Goal: Transaction & Acquisition: Purchase product/service

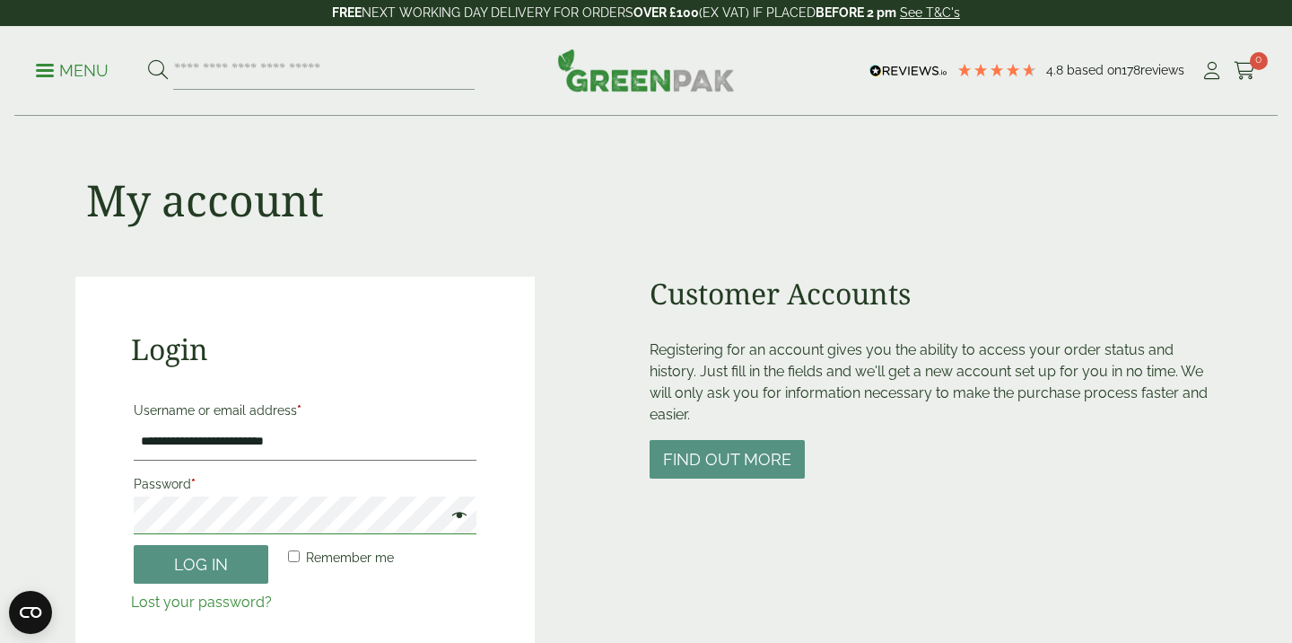
click at [134, 545] on button "Log in" at bounding box center [201, 564] width 135 height 39
click at [175, 569] on button "Log in" at bounding box center [201, 564] width 135 height 39
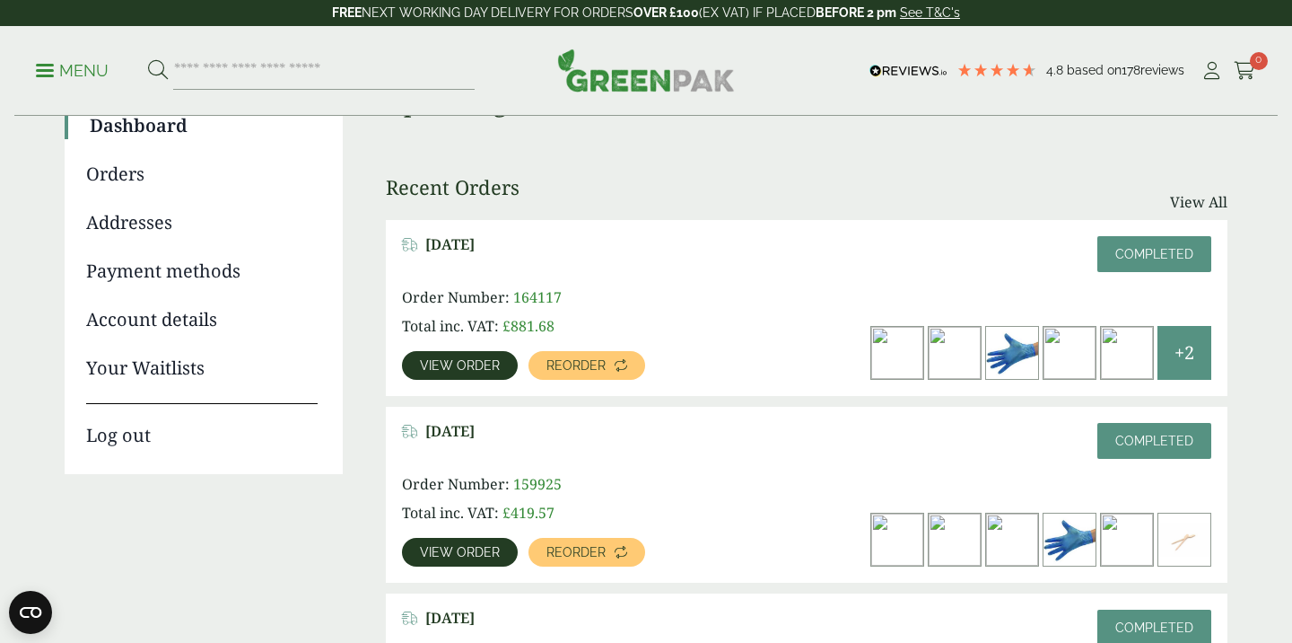
scroll to position [174, 0]
click at [480, 358] on span "View order" at bounding box center [460, 364] width 80 height 13
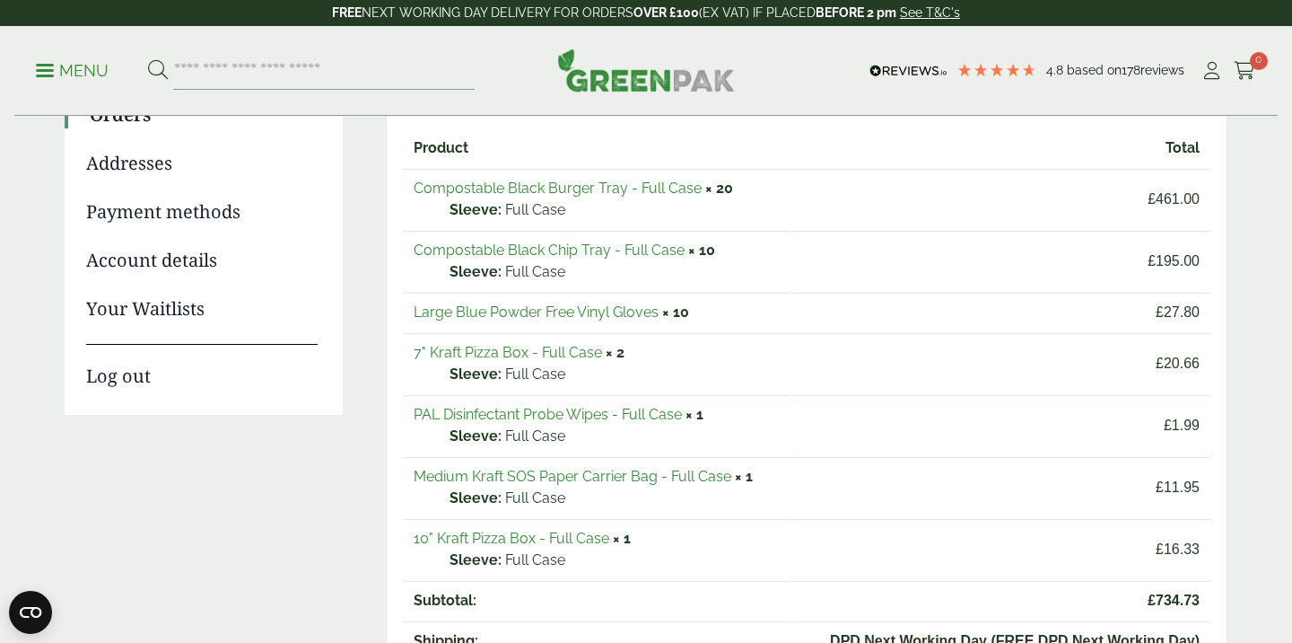
scroll to position [227, 0]
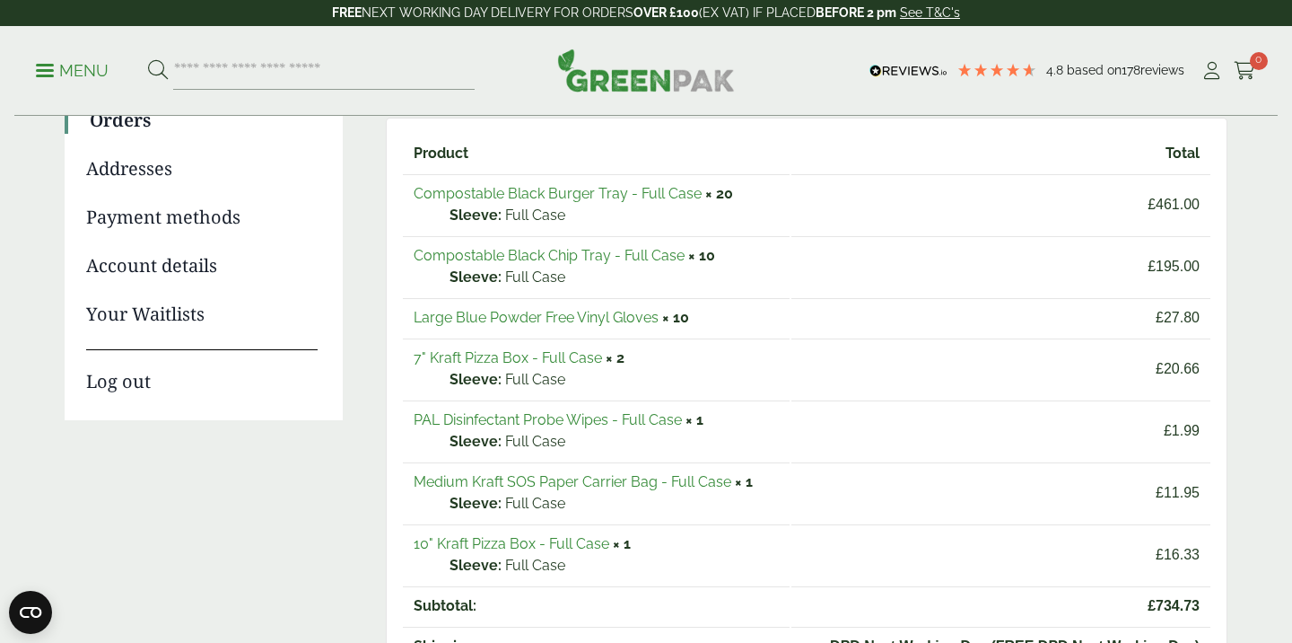
click at [565, 194] on link "Compostable Black Burger Tray - Full Case" at bounding box center [558, 193] width 288 height 17
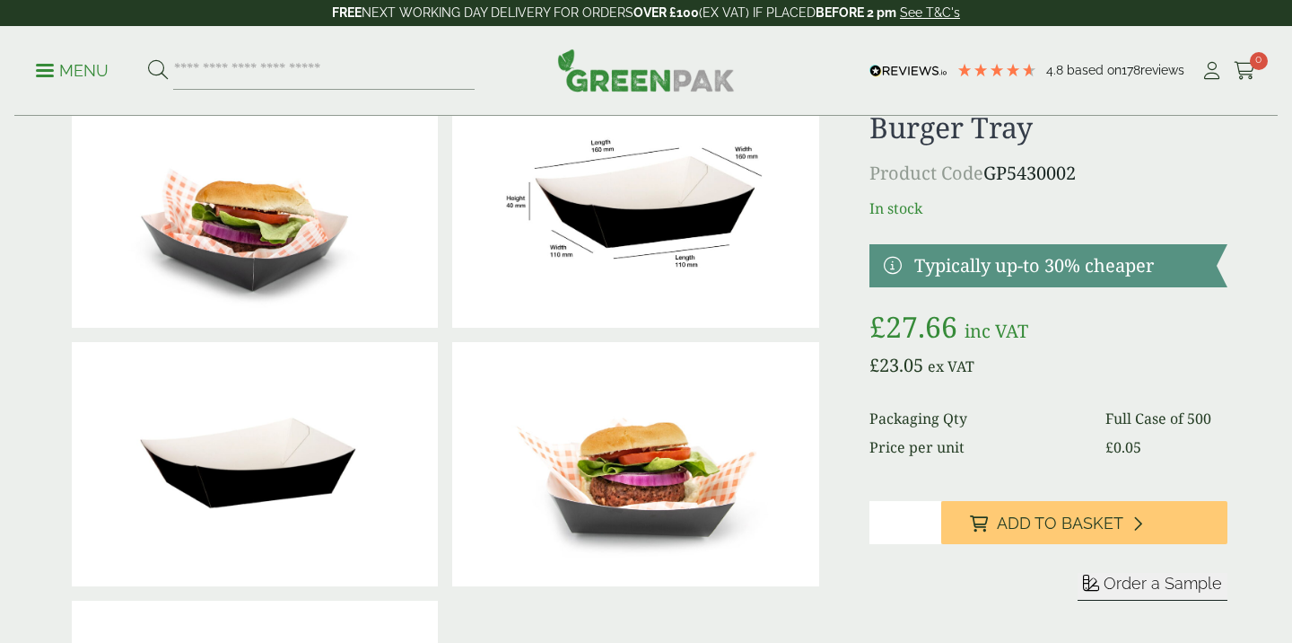
click at [900, 520] on input "*" at bounding box center [906, 522] width 72 height 43
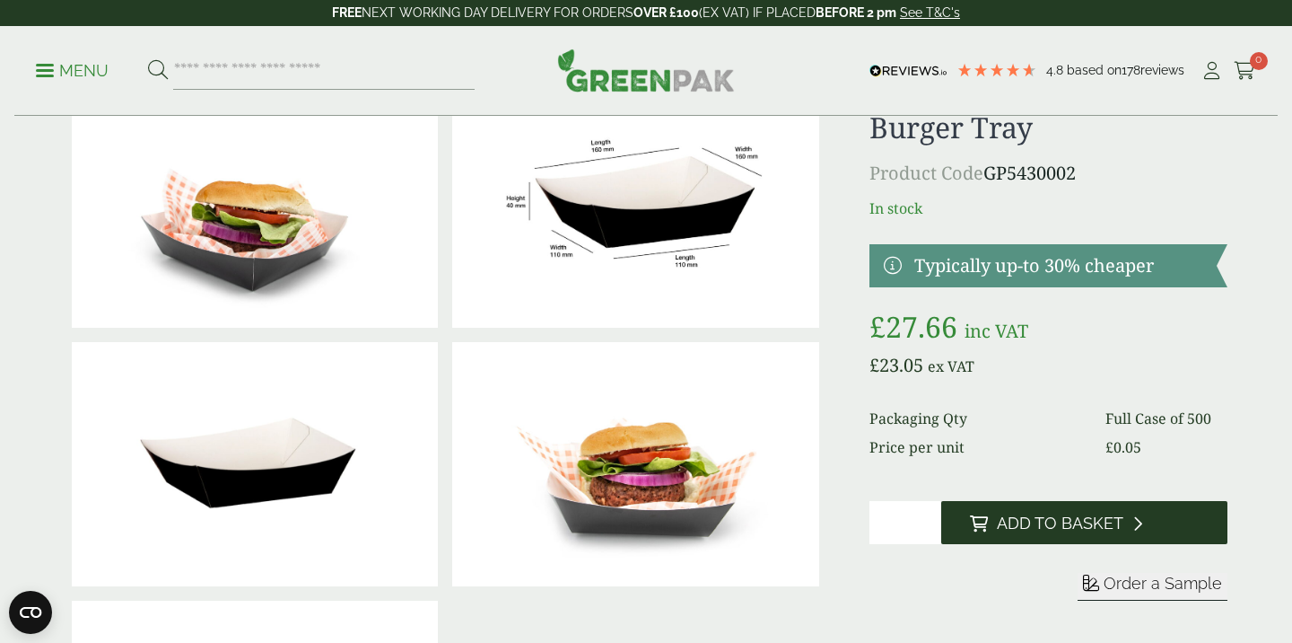
type input "**"
click at [1090, 536] on button "Add to Basket" at bounding box center [1085, 522] width 286 height 43
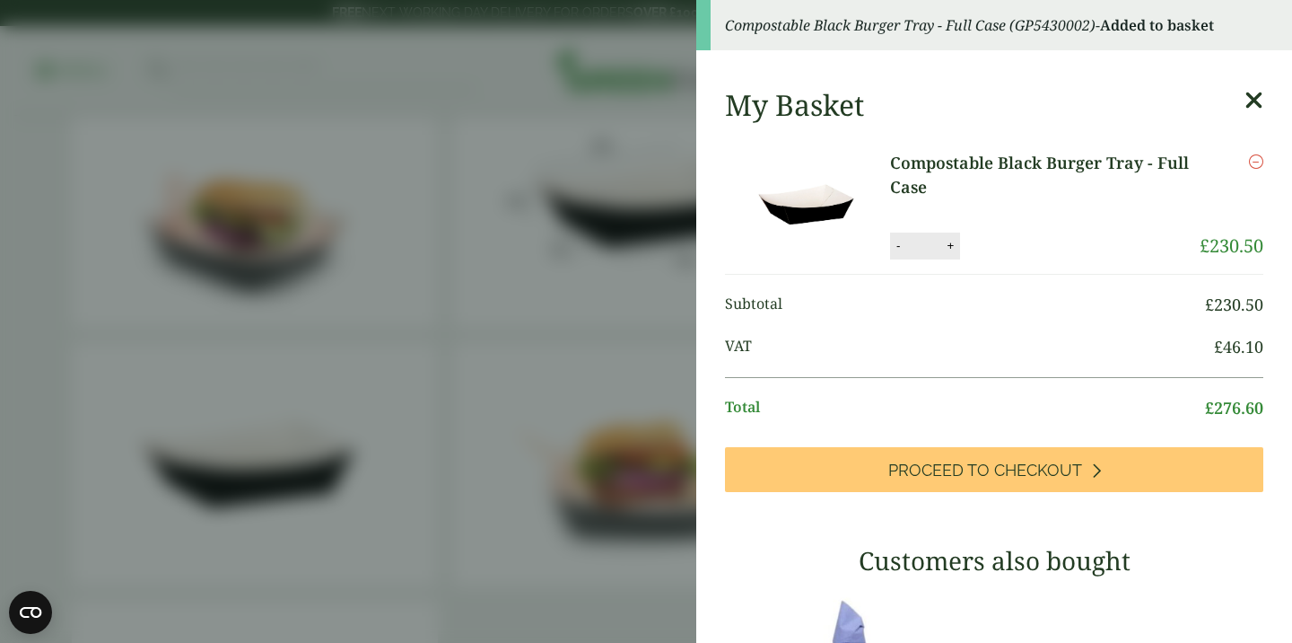
click at [1255, 101] on icon at bounding box center [1254, 100] width 19 height 25
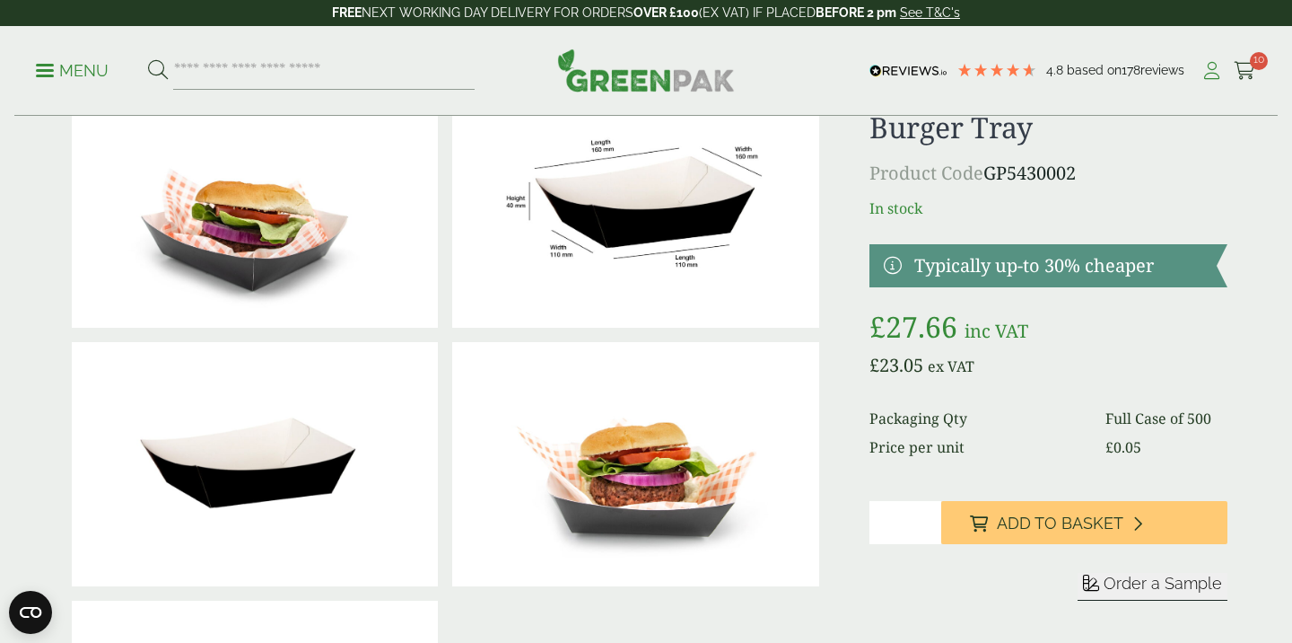
click at [1213, 66] on icon at bounding box center [1212, 71] width 22 height 18
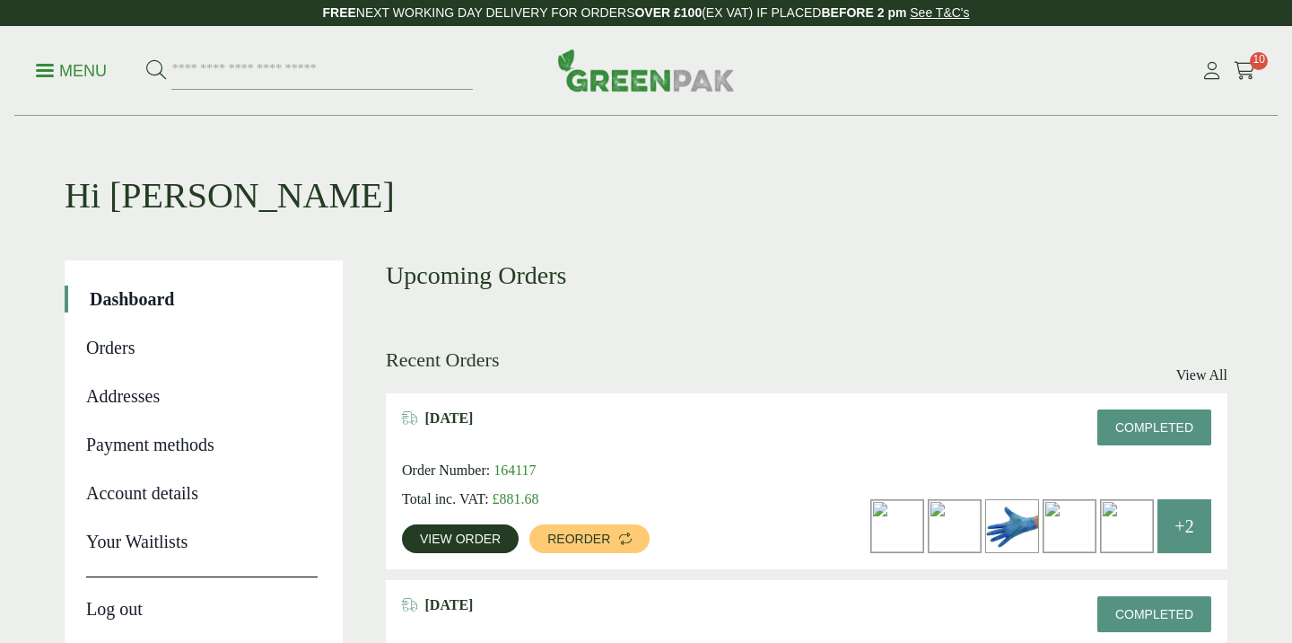
click at [484, 541] on span "View order" at bounding box center [460, 538] width 81 height 13
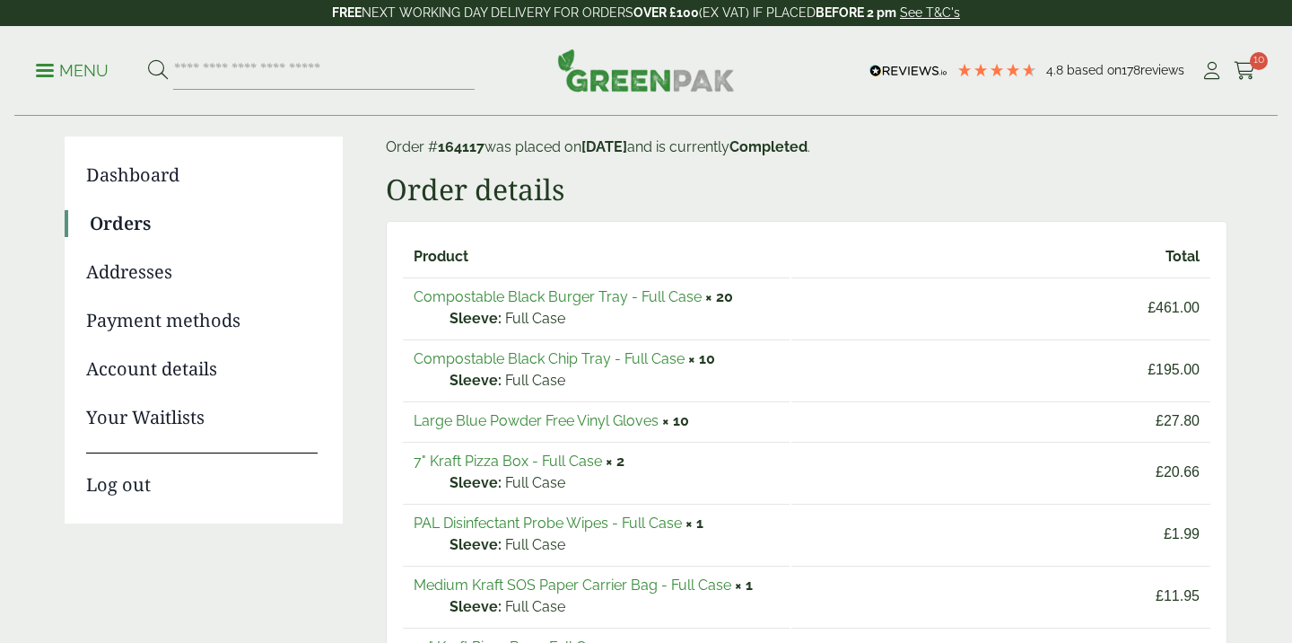
click at [587, 359] on link "Compostable Black Chip Tray - Full Case" at bounding box center [549, 358] width 271 height 17
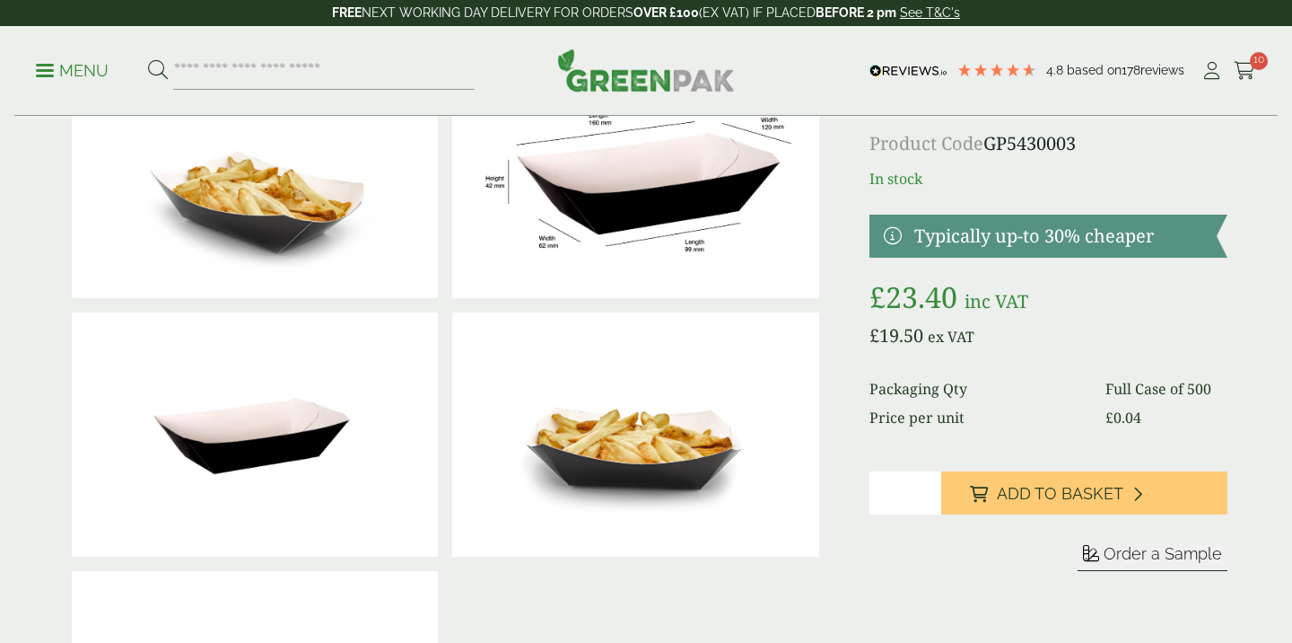
scroll to position [127, 0]
click at [900, 491] on input "*" at bounding box center [906, 492] width 72 height 43
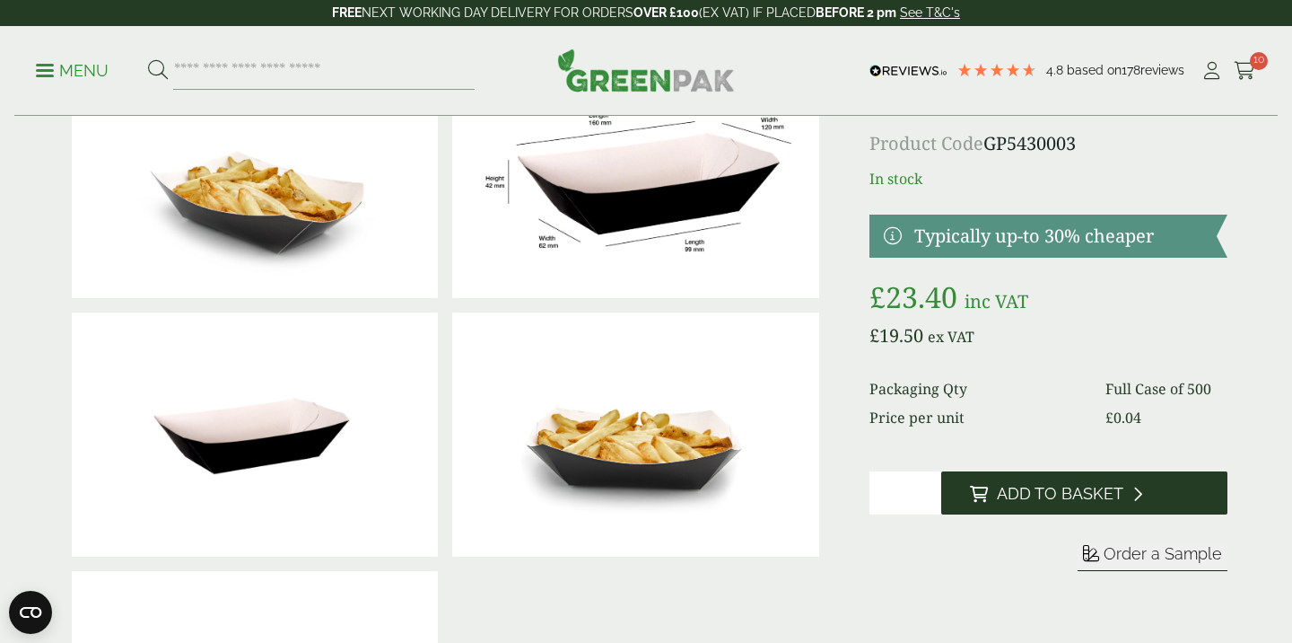
type input "**"
click at [1056, 498] on span "Add to Basket" at bounding box center [1060, 494] width 127 height 20
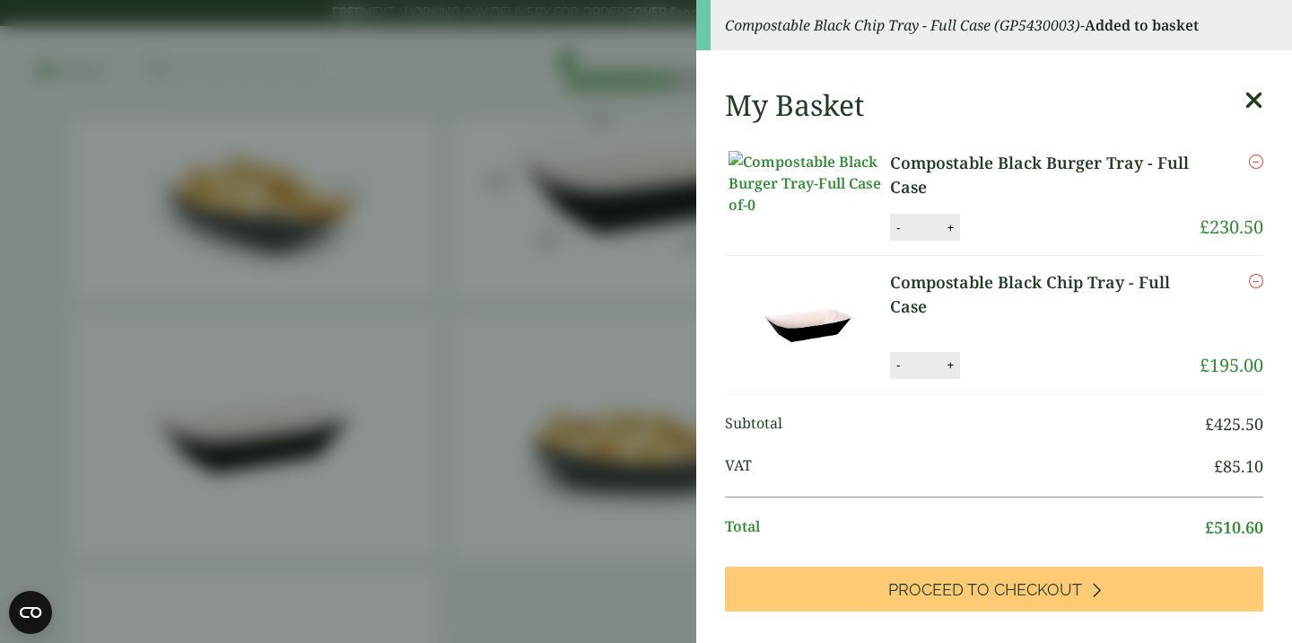
click at [568, 398] on aside "Compostable Black Chip Tray - Full Case (GP5430003) - Added to basket My Basket…" at bounding box center [646, 321] width 1292 height 643
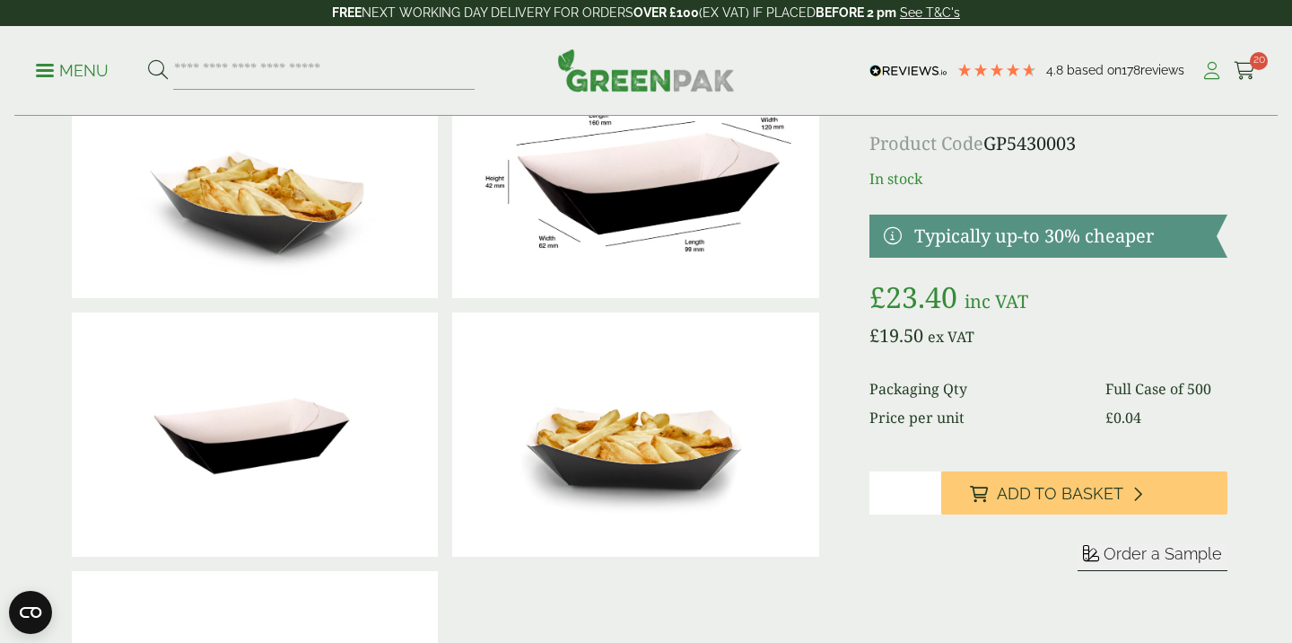
click at [1209, 74] on icon at bounding box center [1212, 71] width 22 height 18
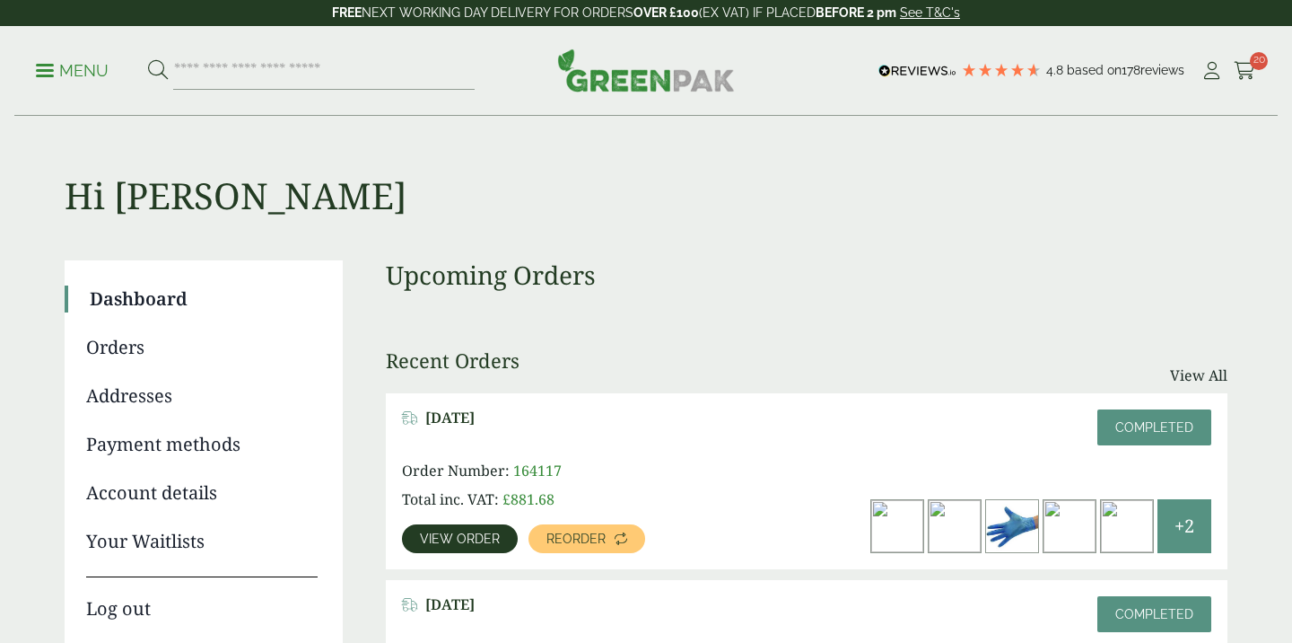
click at [447, 540] on span "View order" at bounding box center [460, 538] width 80 height 13
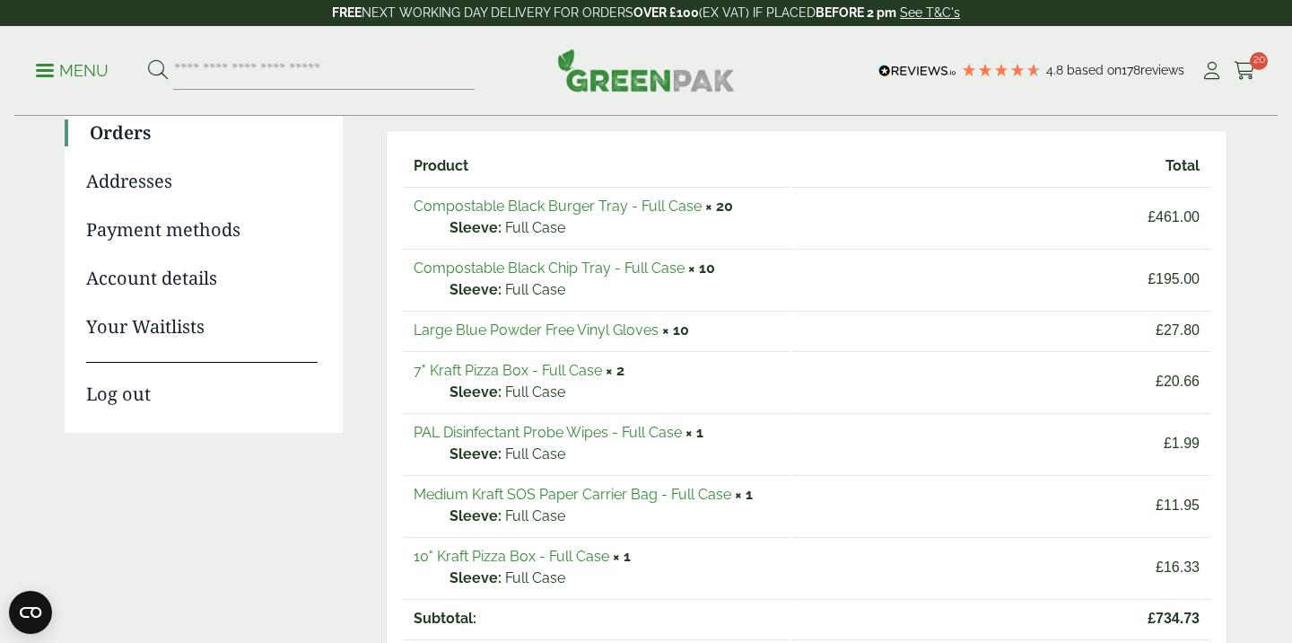
click at [538, 330] on link "Large Blue Powder Free Vinyl Gloves" at bounding box center [536, 329] width 245 height 17
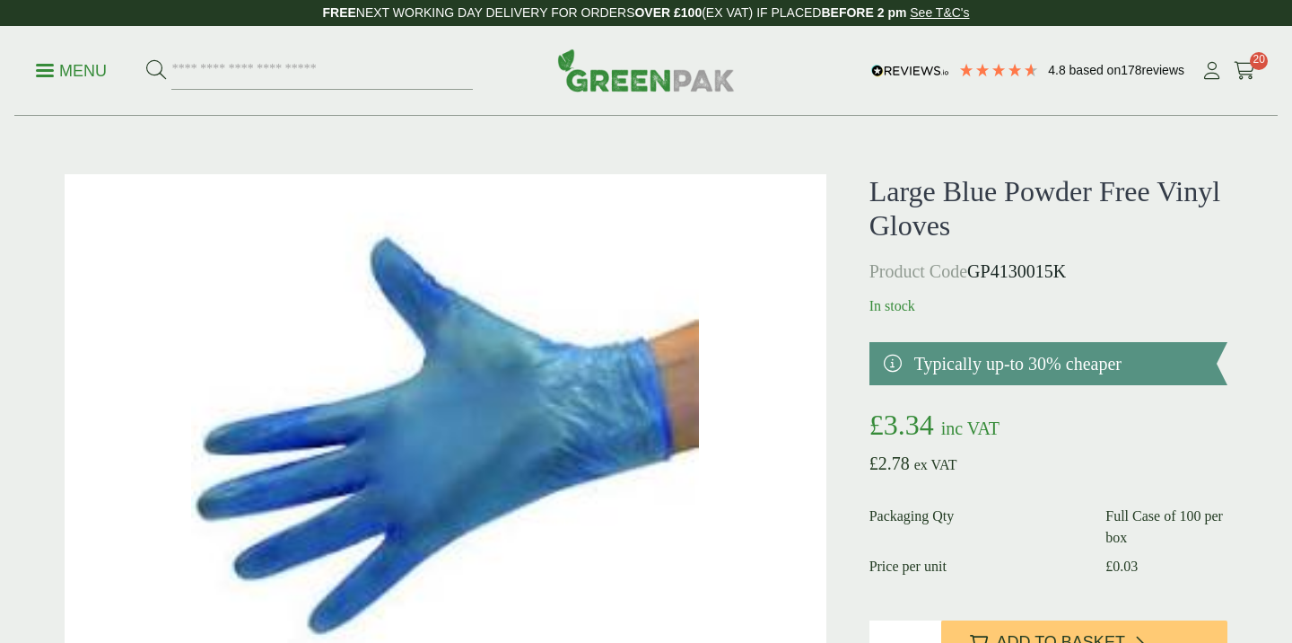
click at [899, 620] on input "*" at bounding box center [906, 641] width 72 height 43
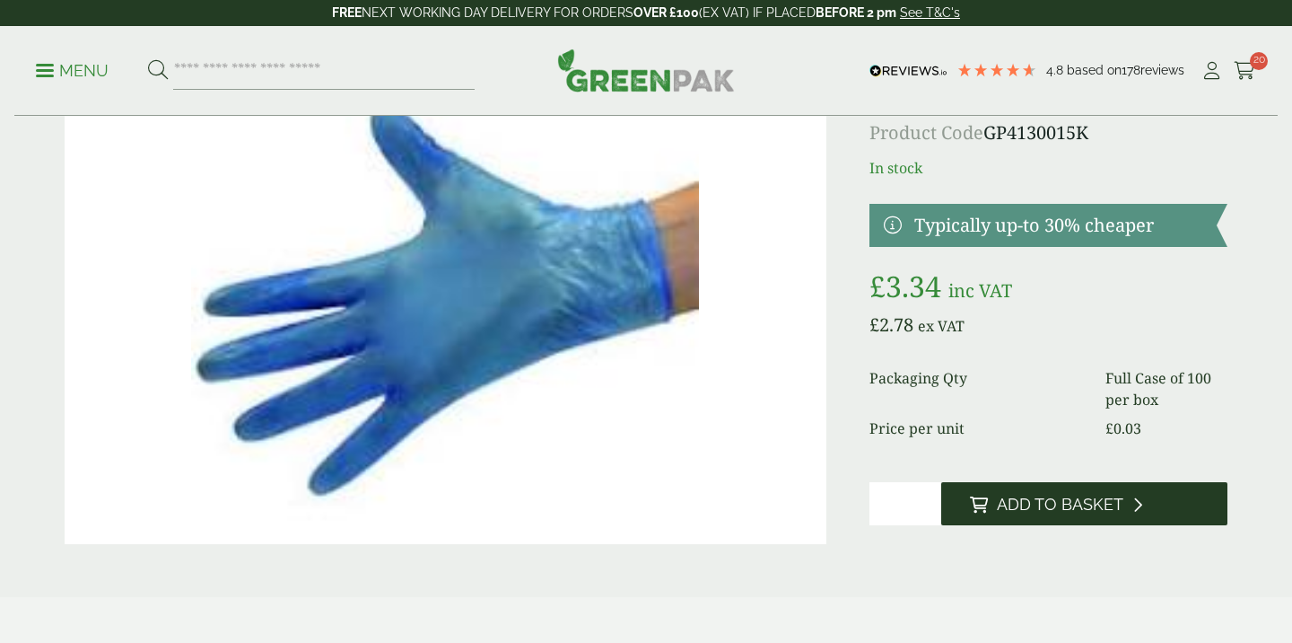
type input "**"
click at [1027, 503] on span "Add to Basket" at bounding box center [1060, 505] width 127 height 20
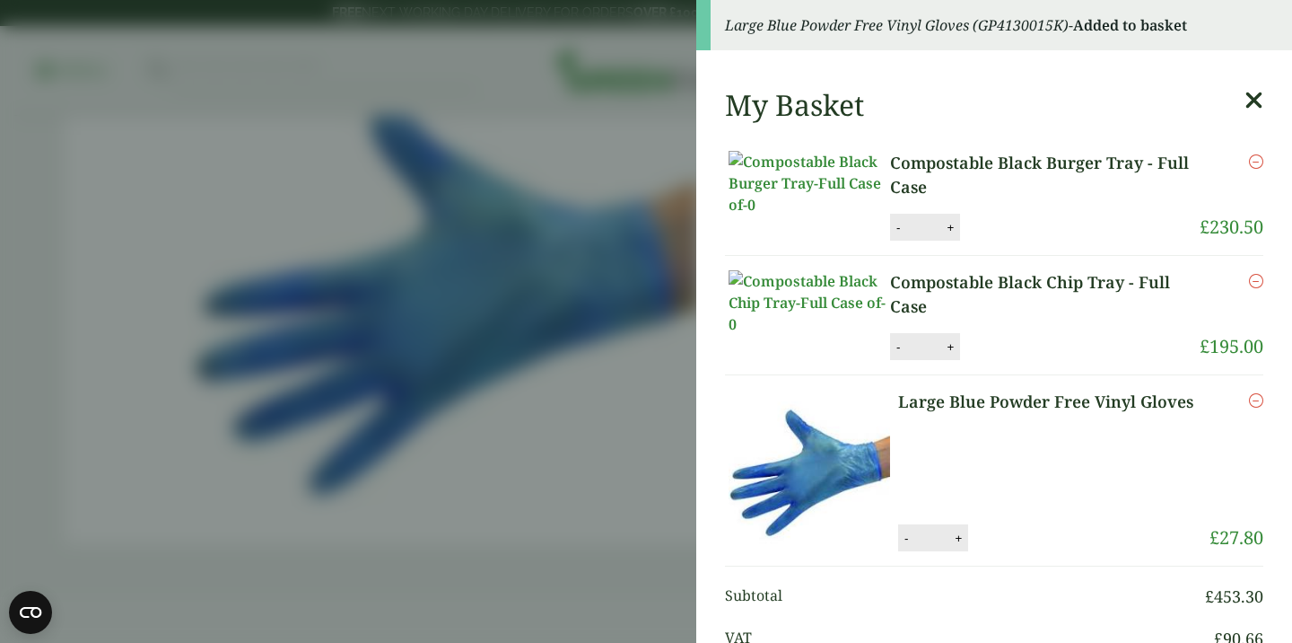
click at [678, 500] on aside "Large Blue Powder Free Vinyl Gloves (GP4130015K) - Added to basket My Basket Co…" at bounding box center [646, 321] width 1292 height 643
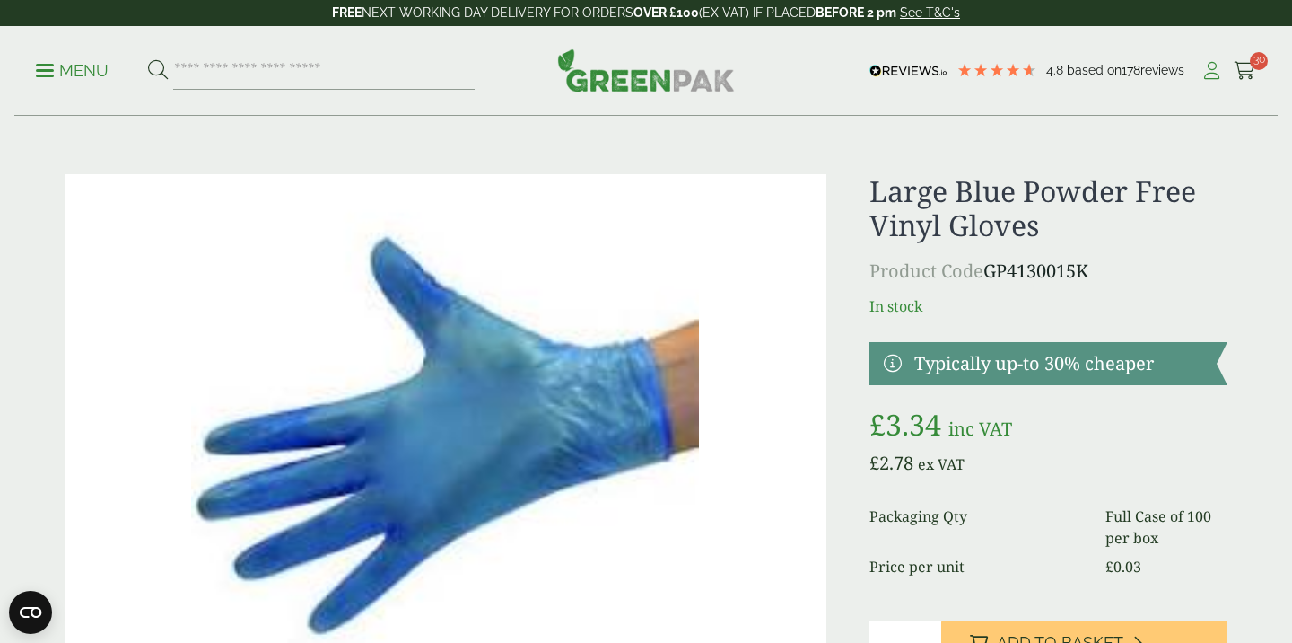
click at [1215, 79] on icon at bounding box center [1212, 71] width 22 height 18
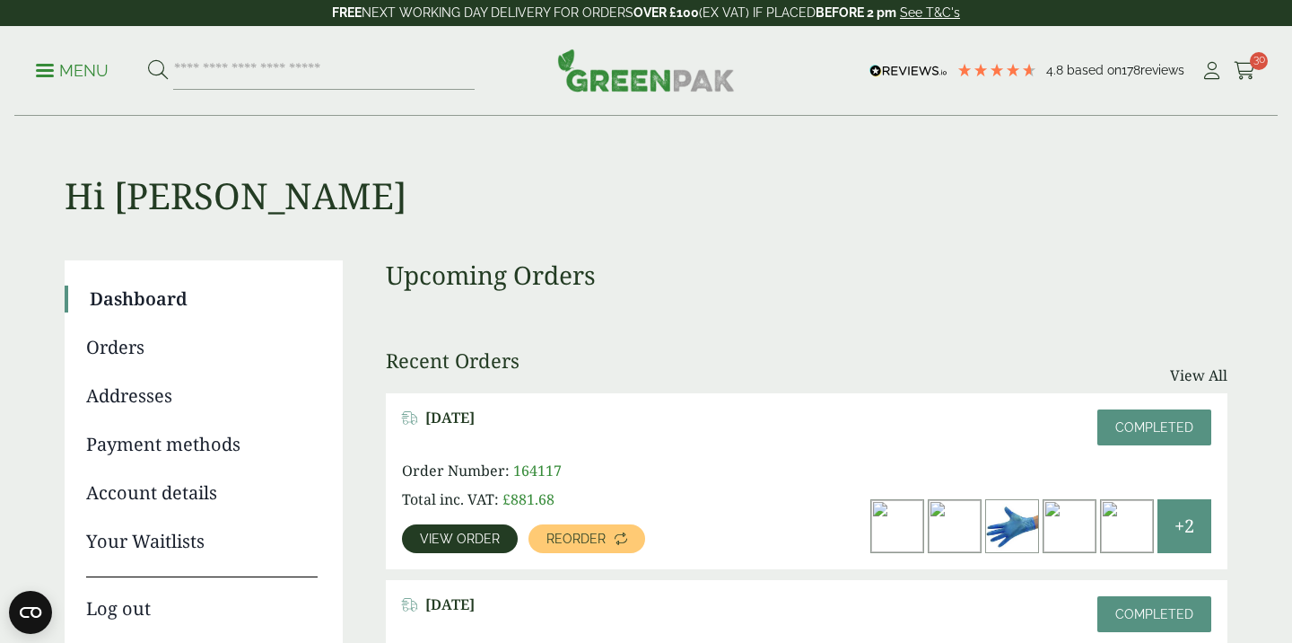
click at [443, 542] on span "View order" at bounding box center [460, 538] width 80 height 13
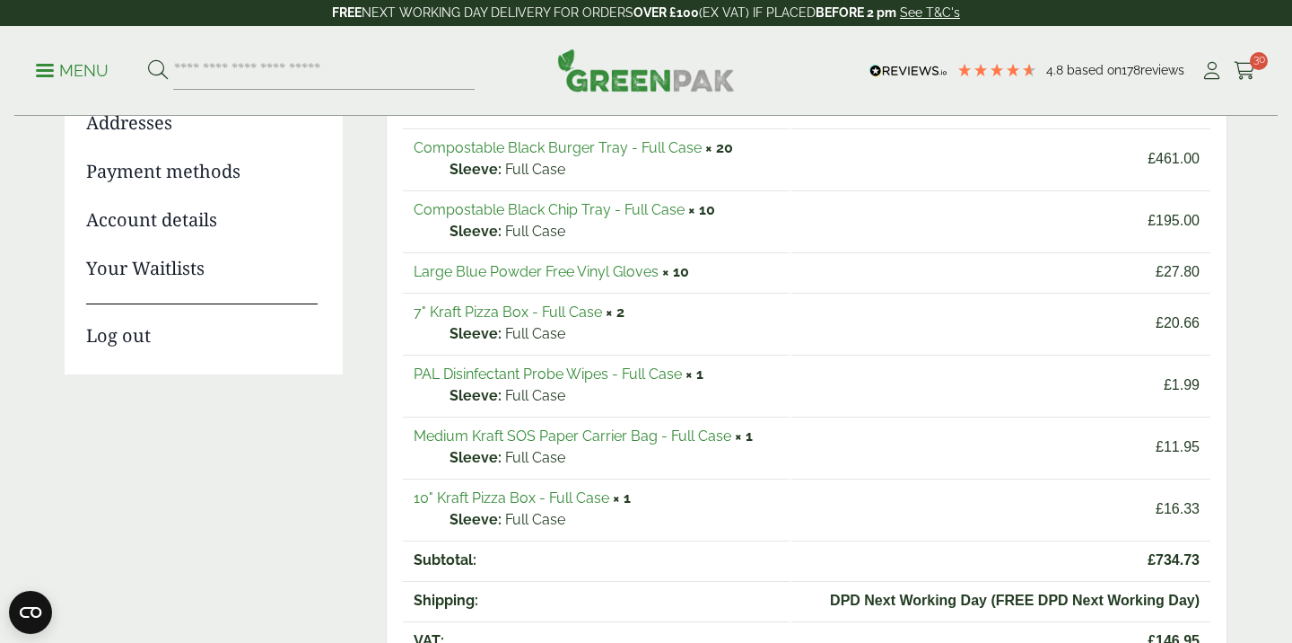
scroll to position [275, 0]
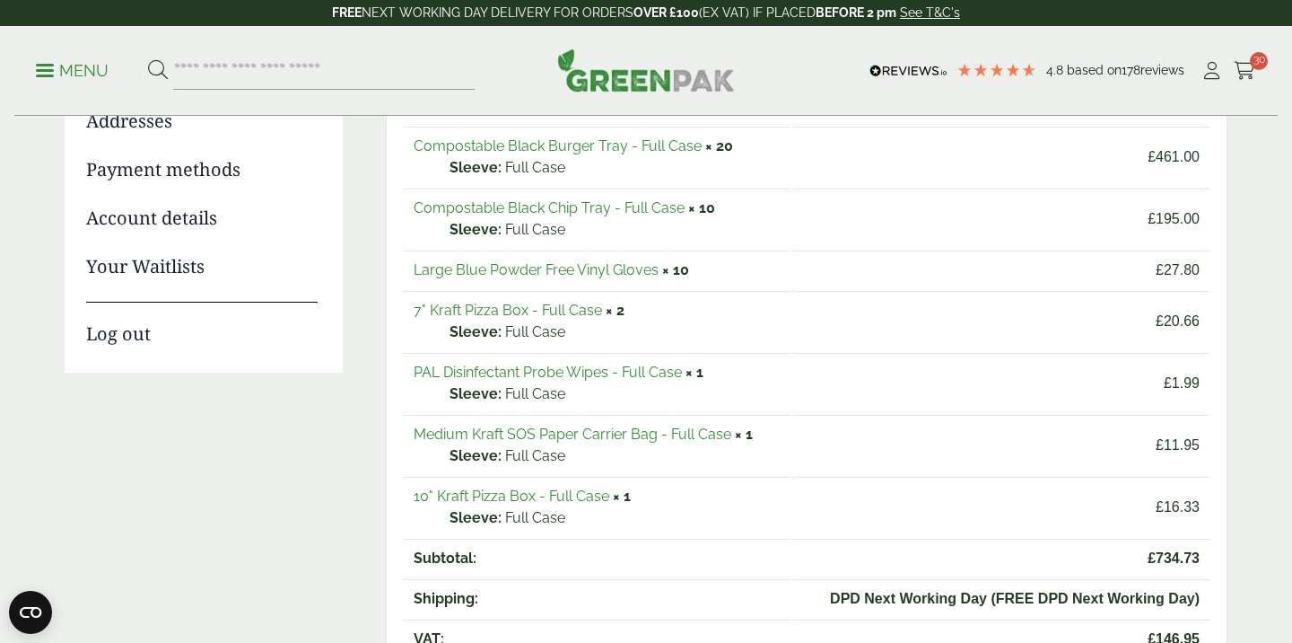
click at [520, 429] on link "Medium Kraft SOS Paper Carrier Bag - Full Case" at bounding box center [573, 433] width 318 height 17
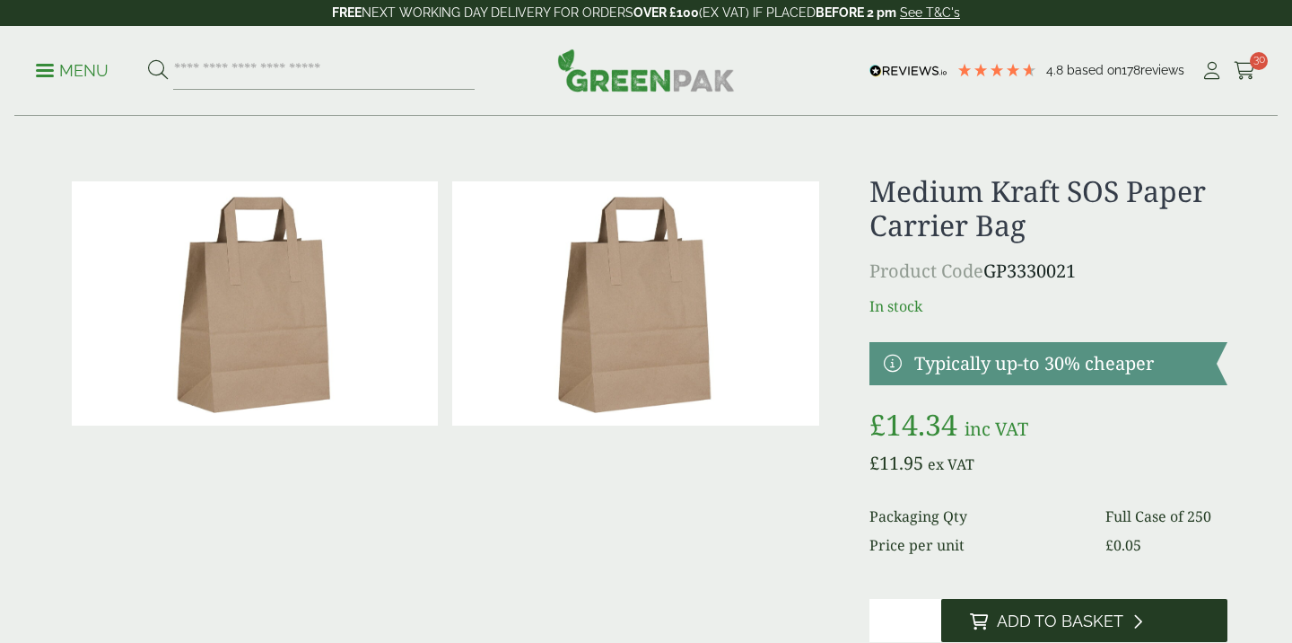
click at [1030, 618] on span "Add to Basket" at bounding box center [1060, 621] width 127 height 20
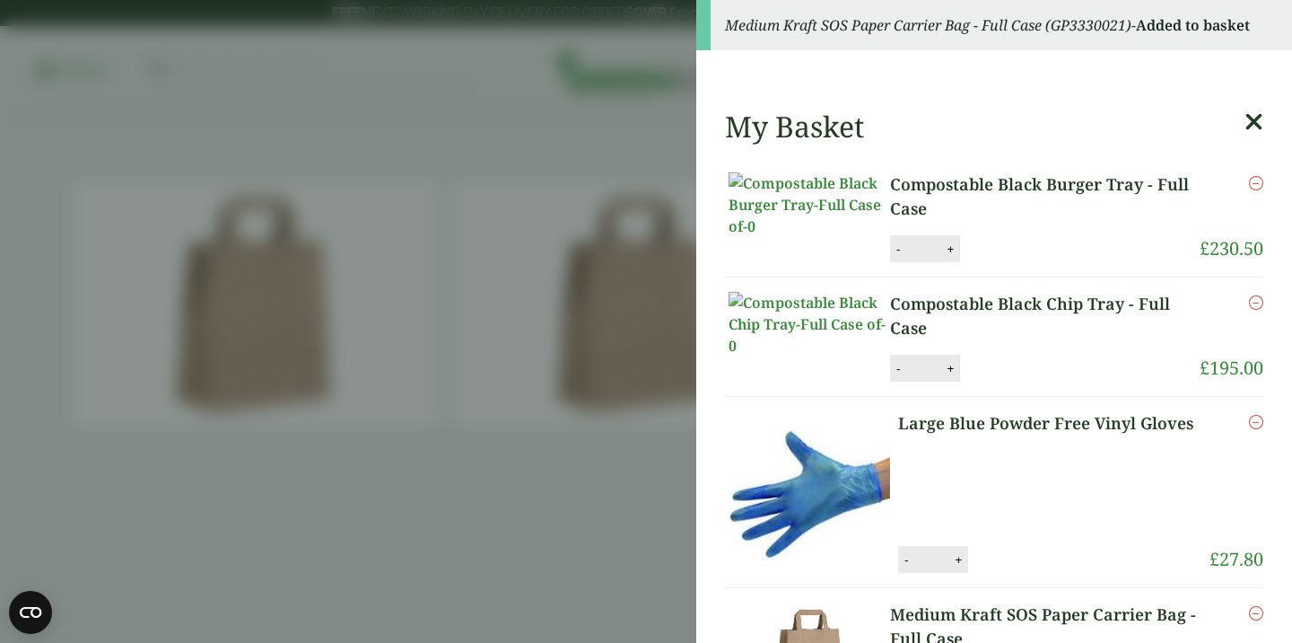
click at [579, 518] on aside "Medium Kraft SOS Paper Carrier Bag - Full Case (GP3330021) - Added to basket My…" at bounding box center [646, 321] width 1292 height 643
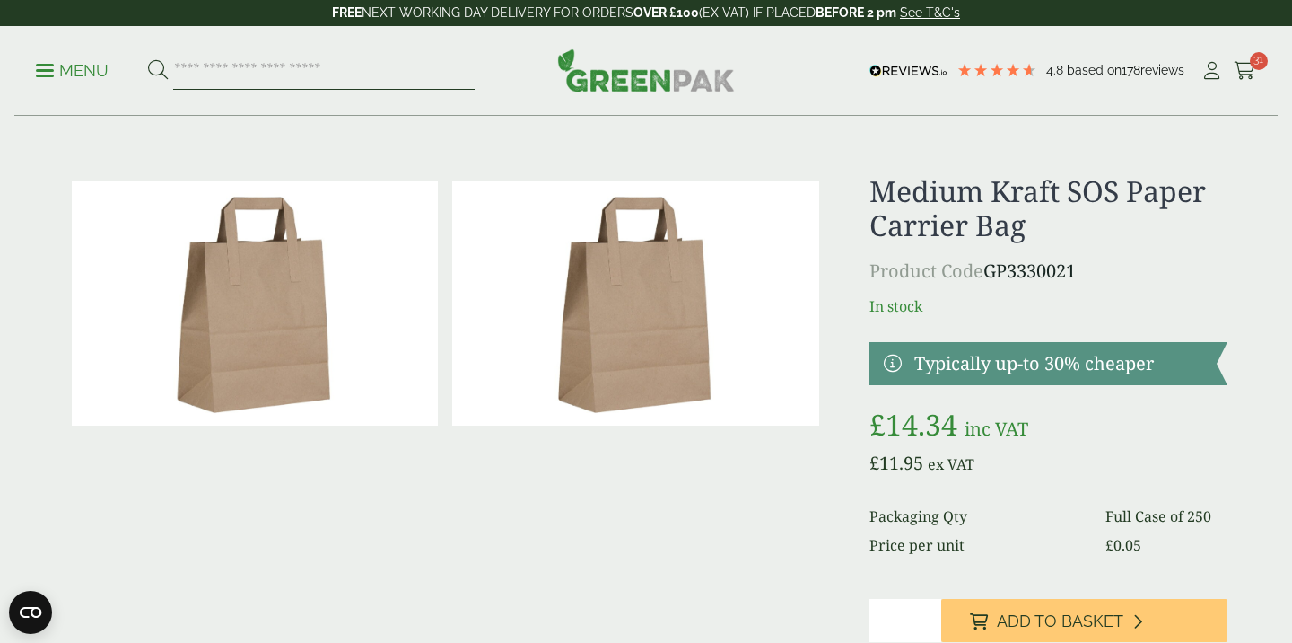
click at [355, 80] on input "search" at bounding box center [324, 71] width 302 height 38
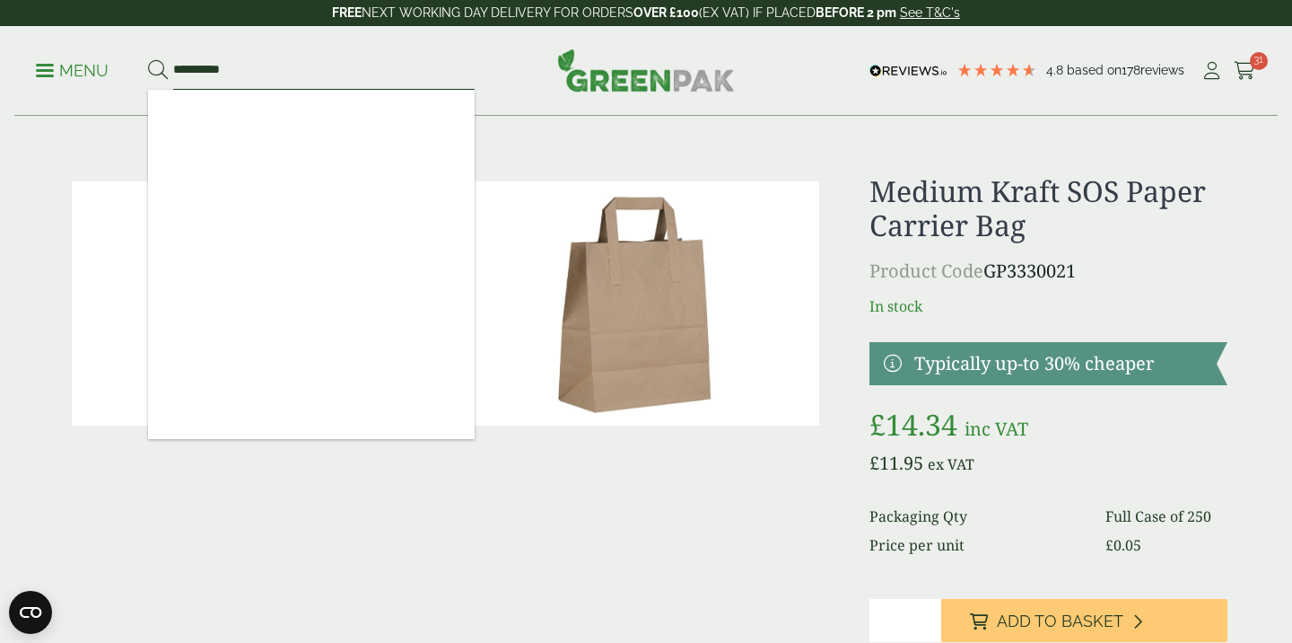
click at [355, 80] on input "**********" at bounding box center [324, 71] width 302 height 38
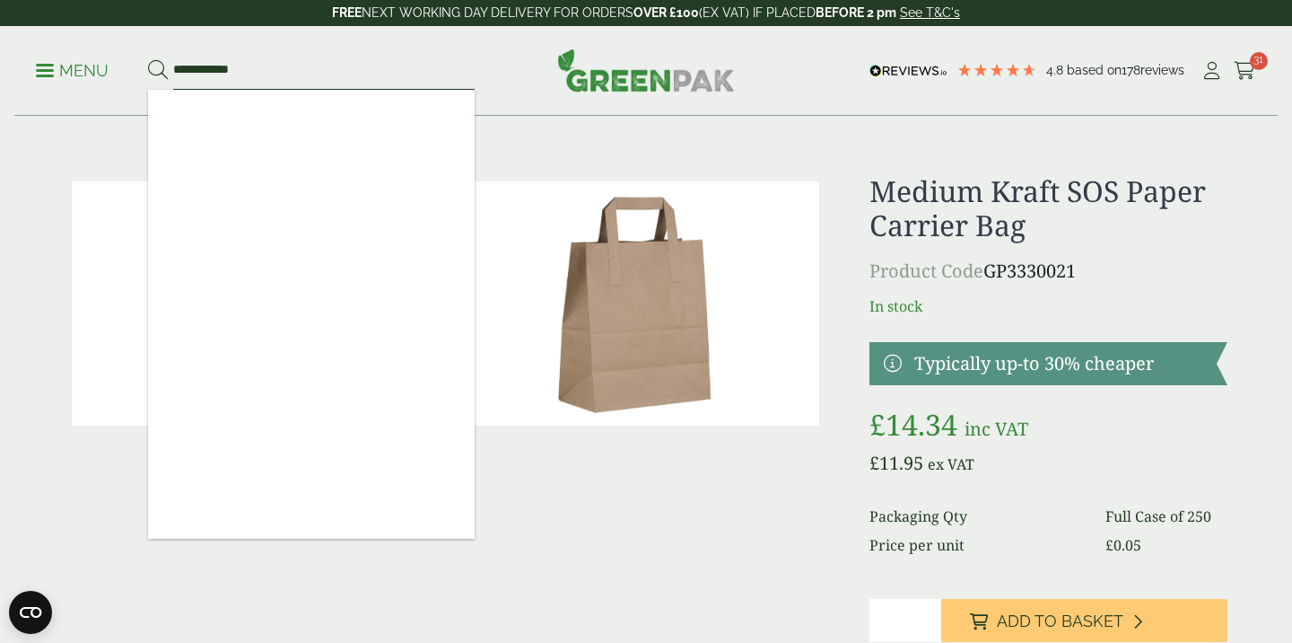
click at [214, 67] on input "**********" at bounding box center [324, 71] width 302 height 38
type input "*****"
click at [148, 59] on button at bounding box center [158, 70] width 20 height 23
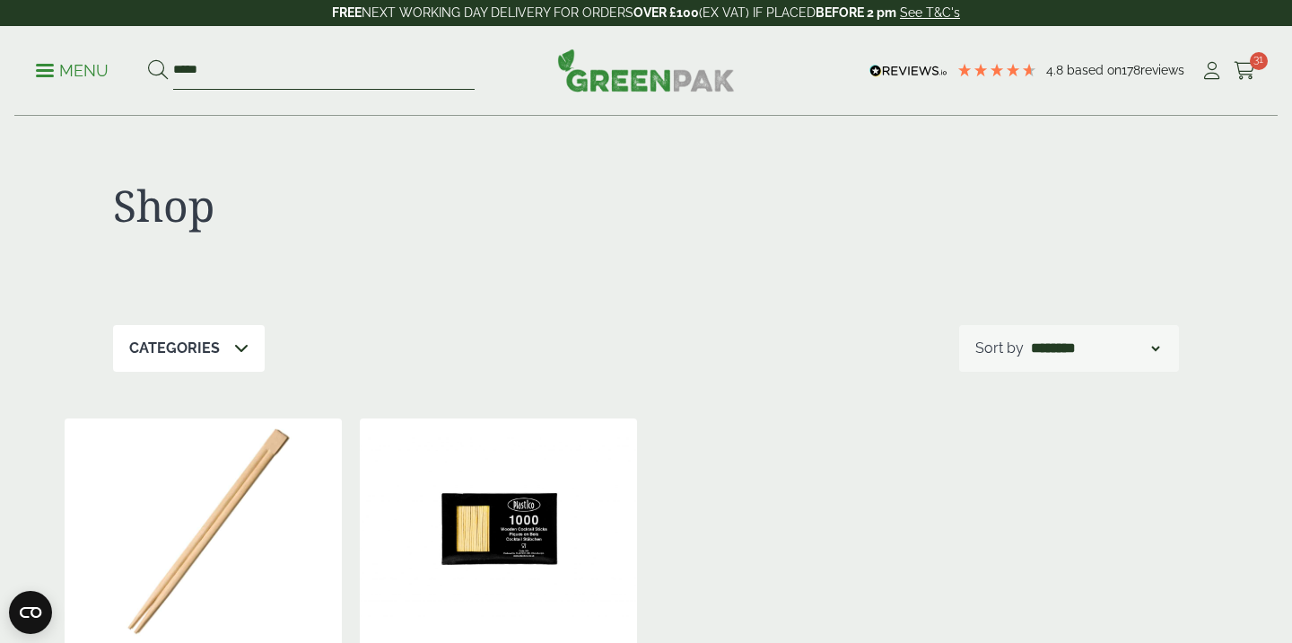
click at [225, 69] on input "*****" at bounding box center [324, 71] width 302 height 38
type input "*"
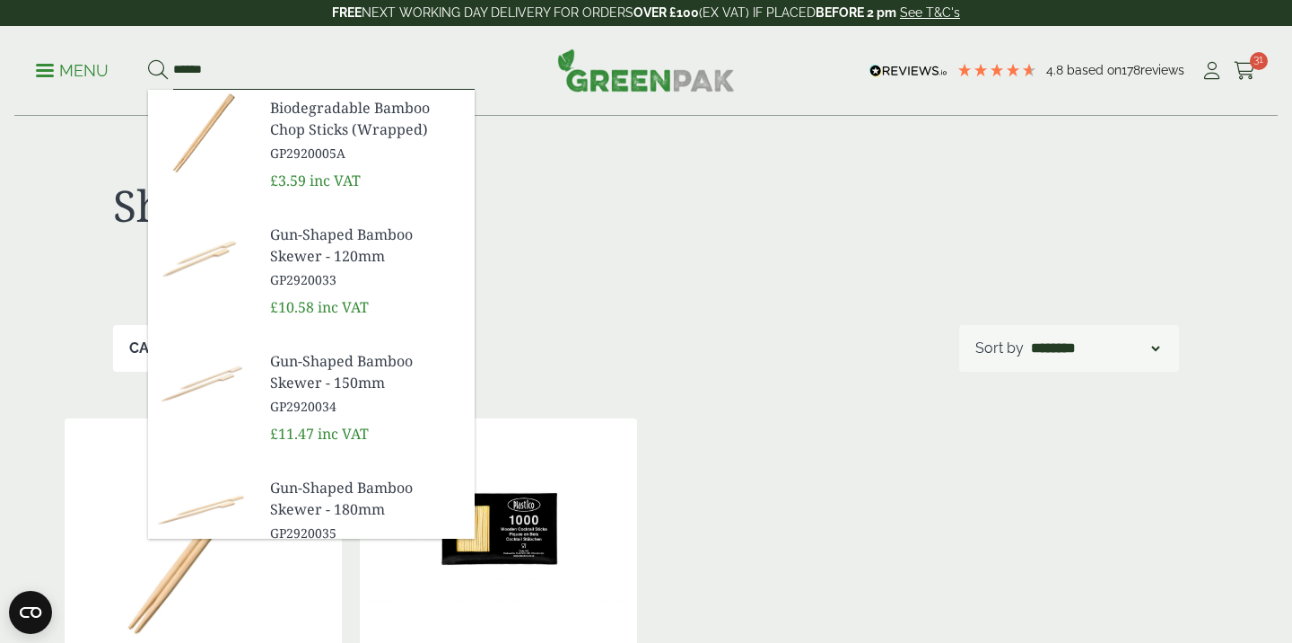
type input "******"
click at [148, 59] on button at bounding box center [158, 70] width 20 height 23
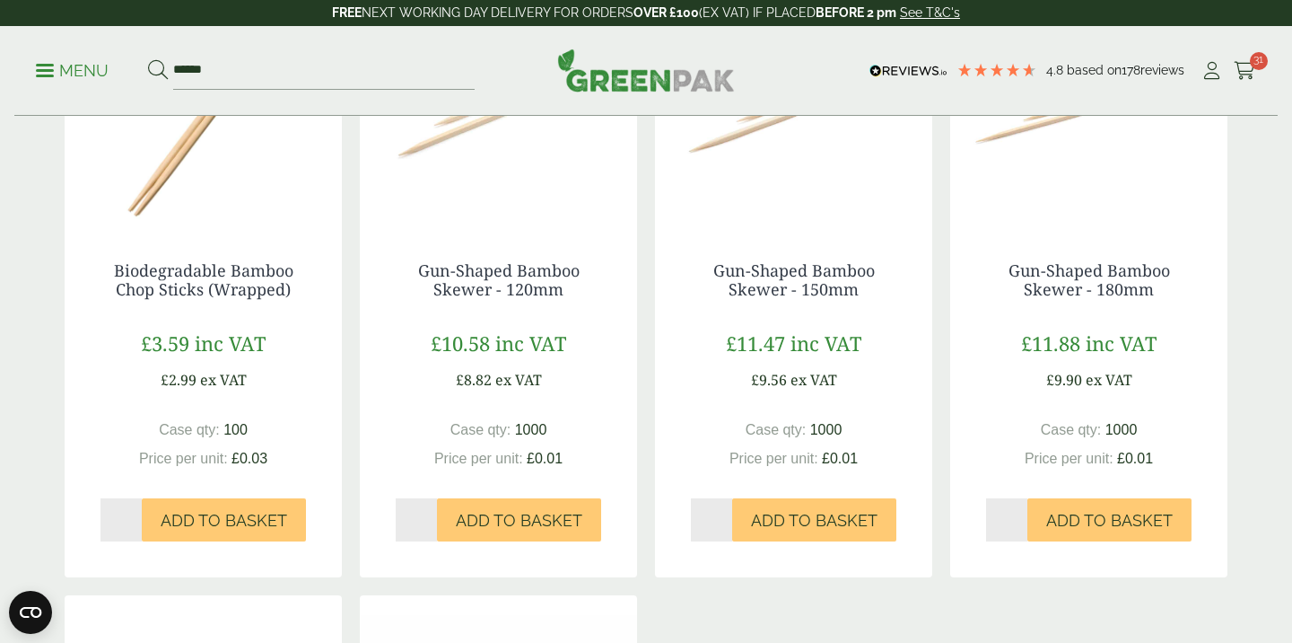
scroll to position [419, 0]
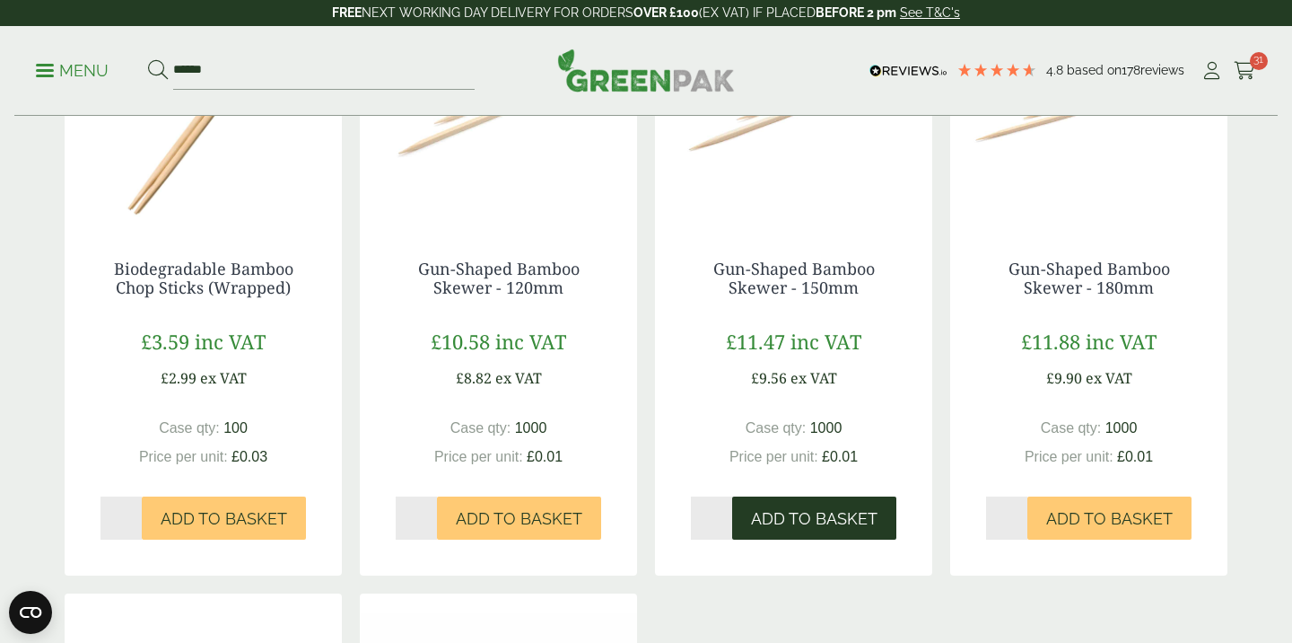
click at [797, 511] on span "Add to Basket" at bounding box center [814, 519] width 127 height 20
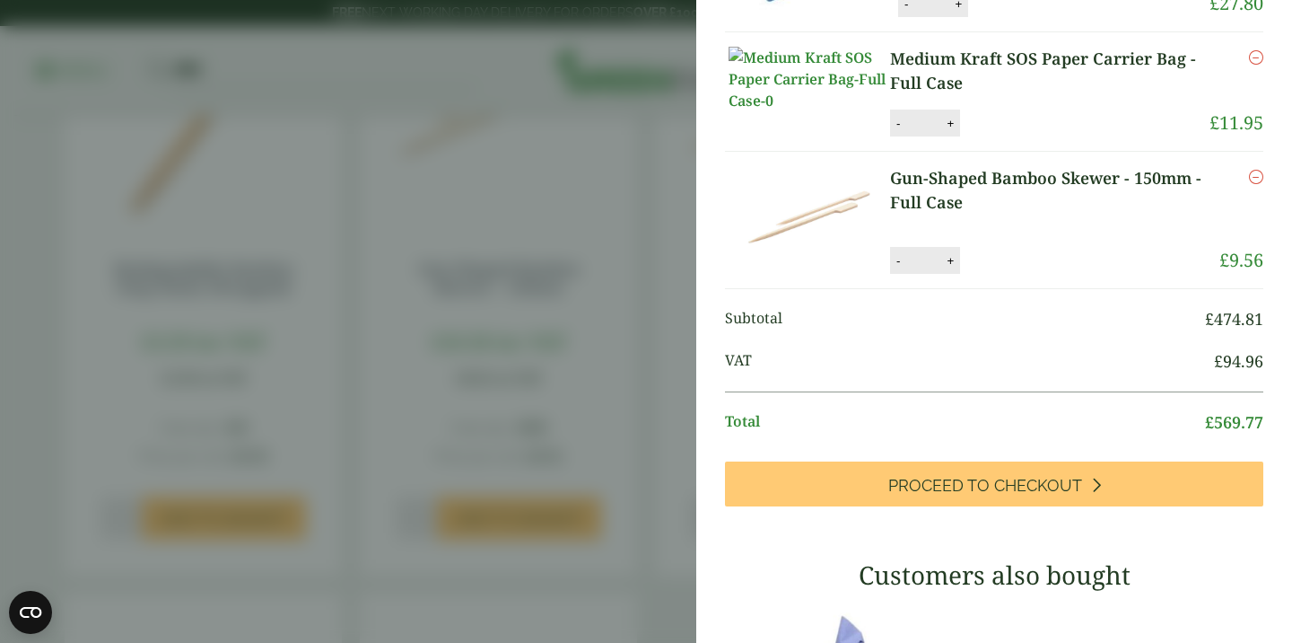
scroll to position [574, 0]
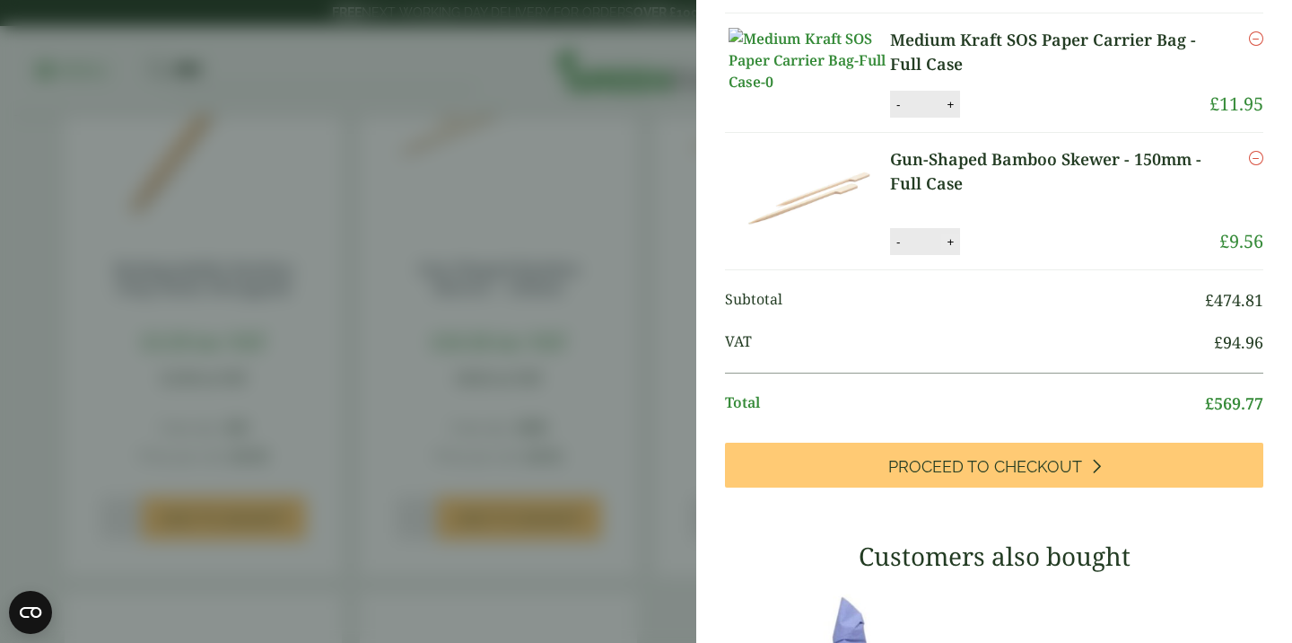
click at [952, 250] on button "+" at bounding box center [951, 241] width 18 height 15
type input "*"
click at [1006, 256] on button "Update" at bounding box center [1009, 242] width 90 height 27
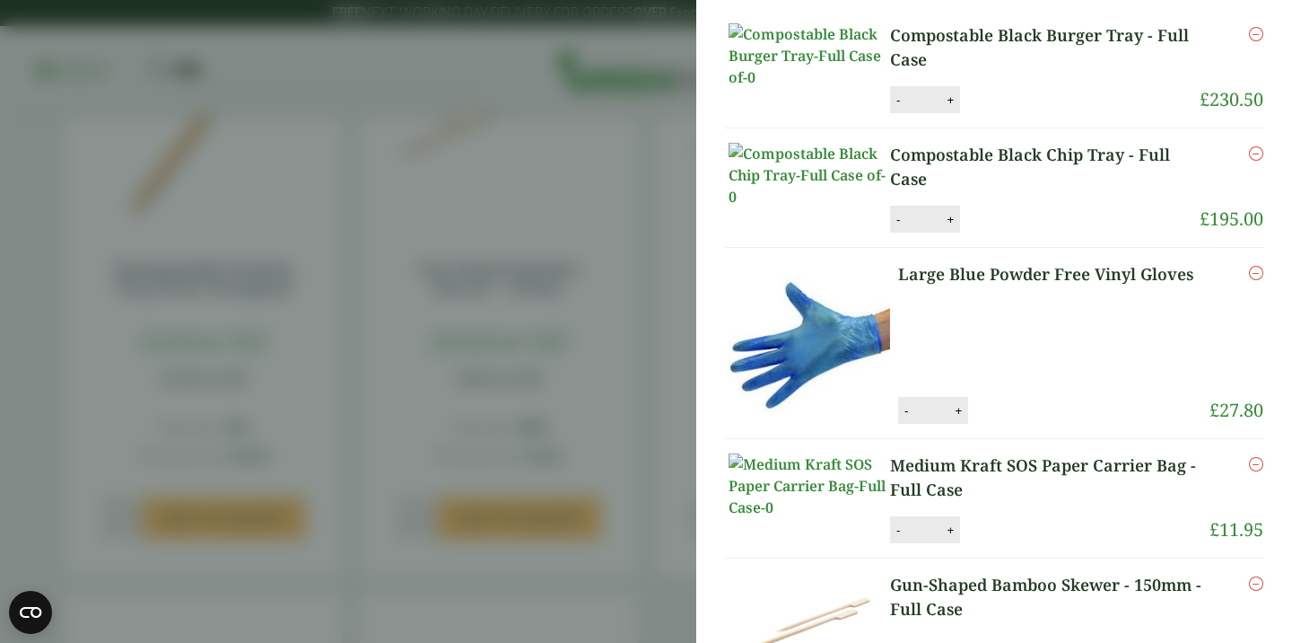
scroll to position [0, 0]
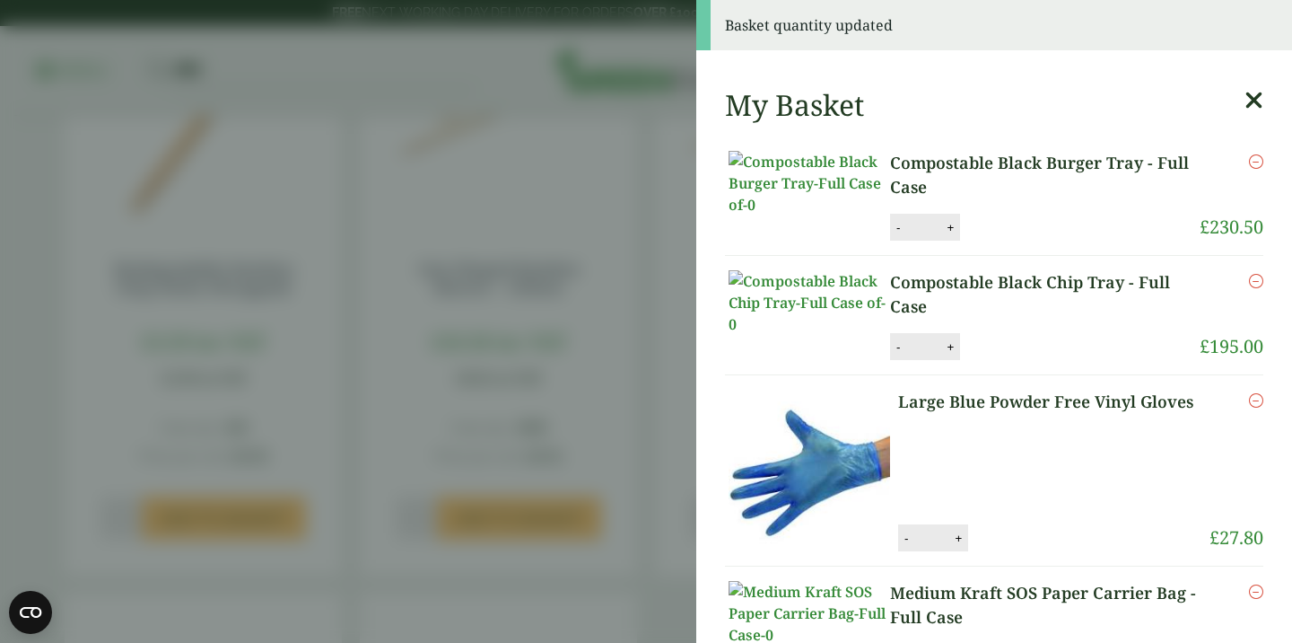
click at [1255, 102] on icon at bounding box center [1254, 100] width 19 height 25
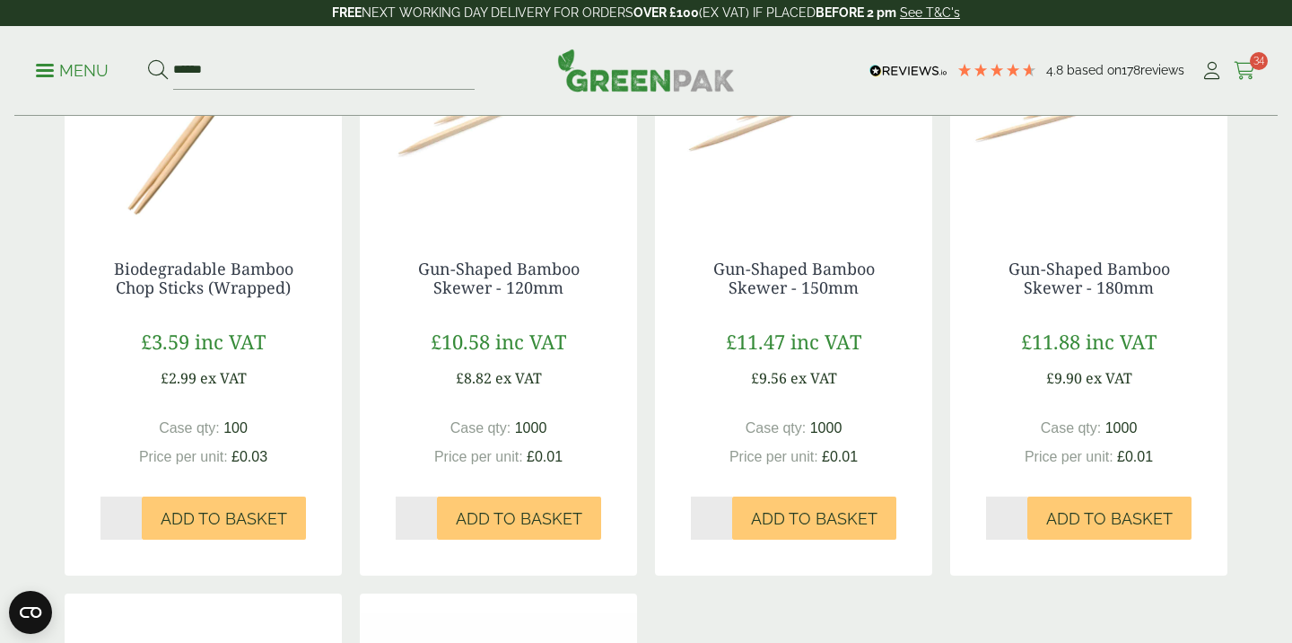
click at [1264, 62] on span "34" at bounding box center [1259, 61] width 18 height 18
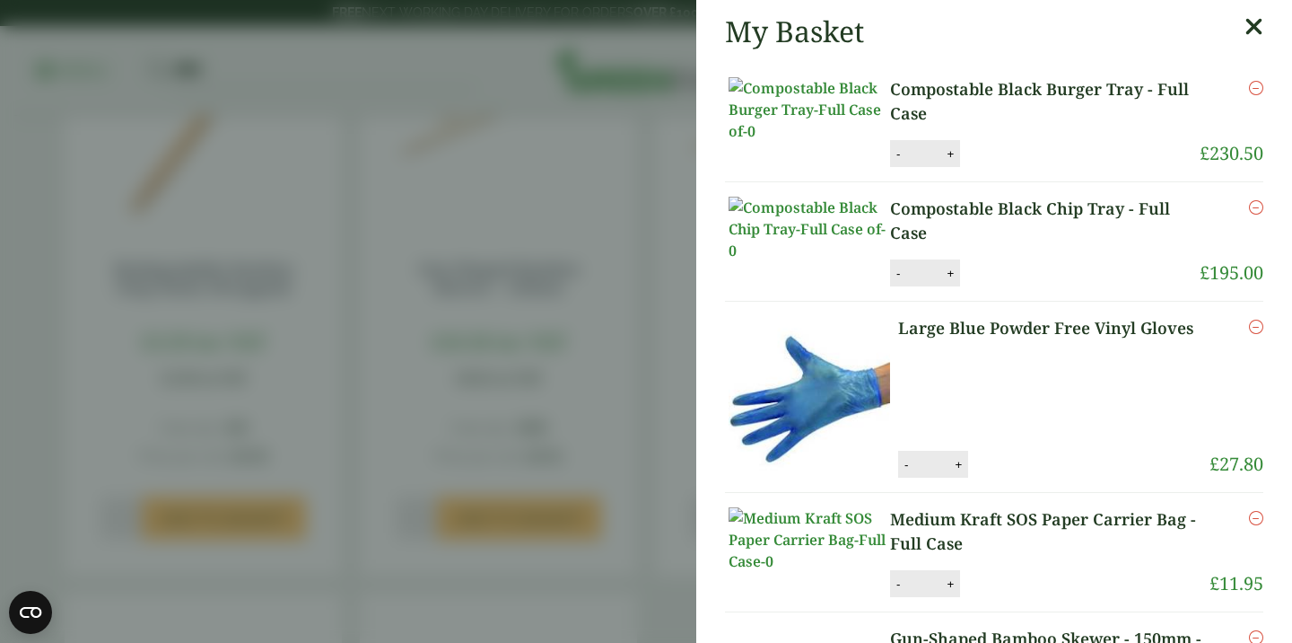
click at [1257, 27] on icon at bounding box center [1254, 26] width 19 height 25
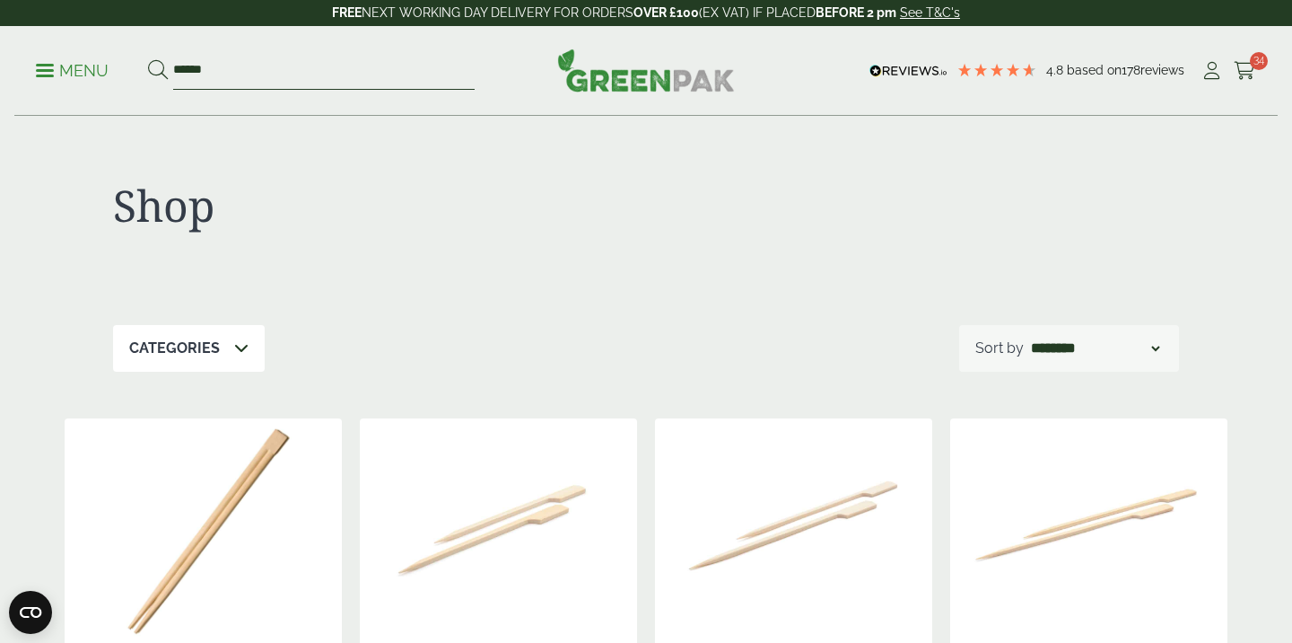
click at [343, 78] on input "******" at bounding box center [324, 71] width 302 height 38
type input "*"
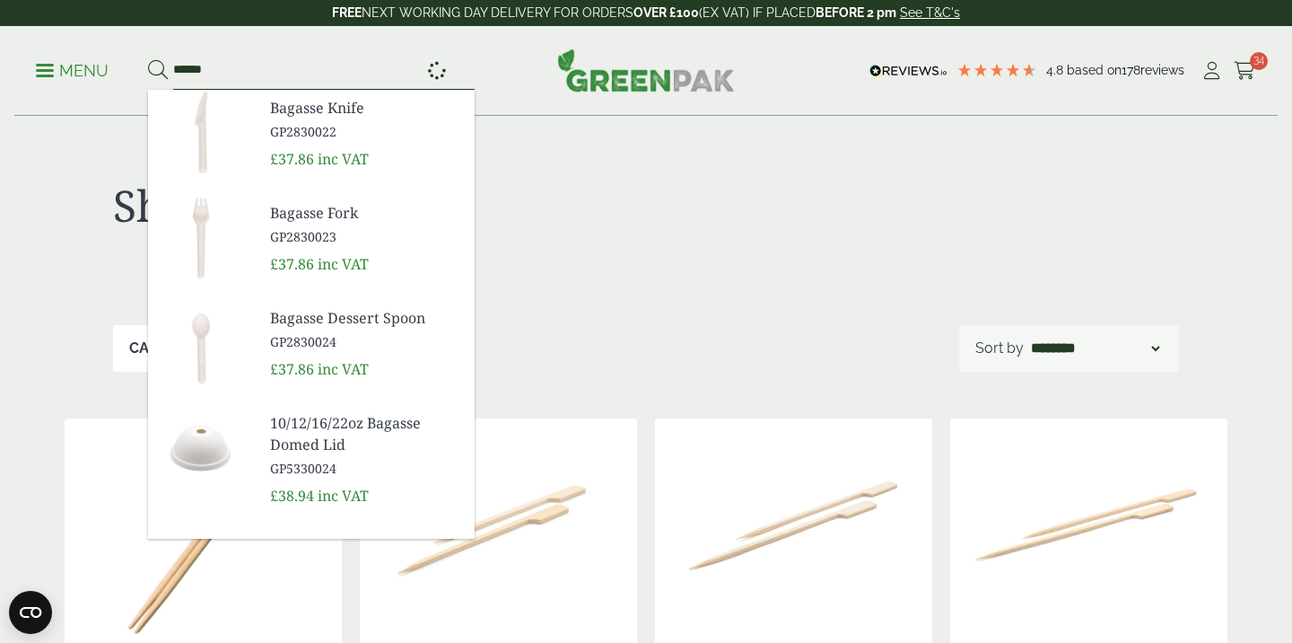
type input "******"
click at [148, 59] on button at bounding box center [158, 70] width 20 height 23
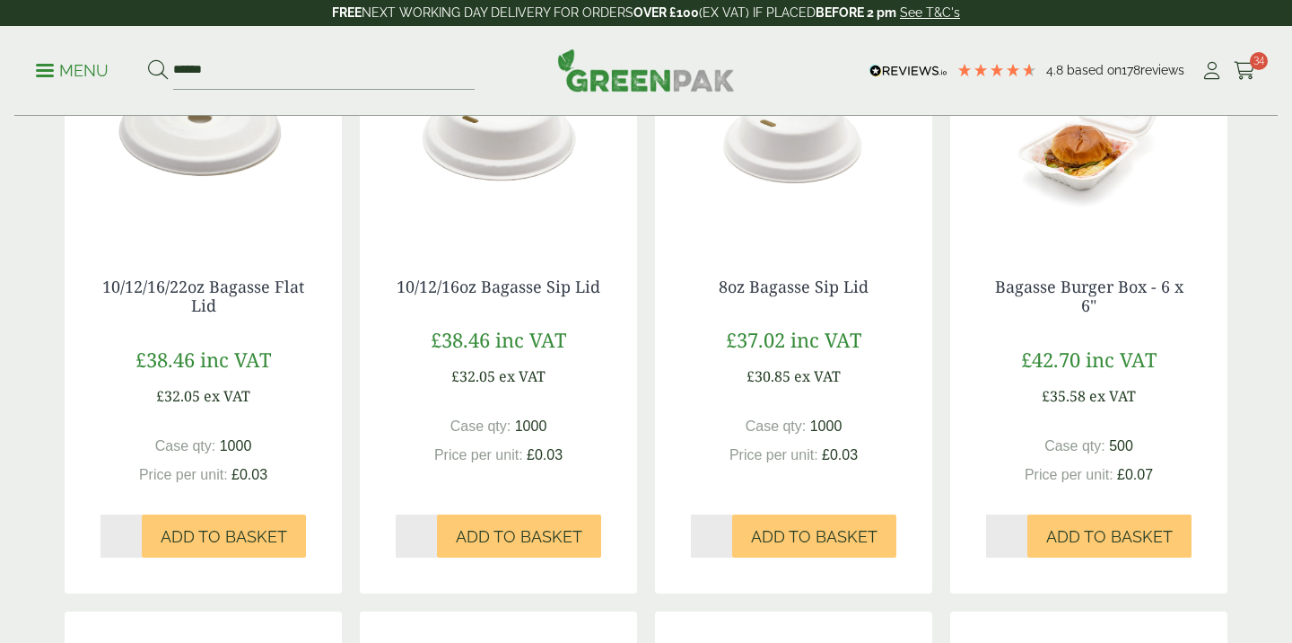
scroll to position [997, 0]
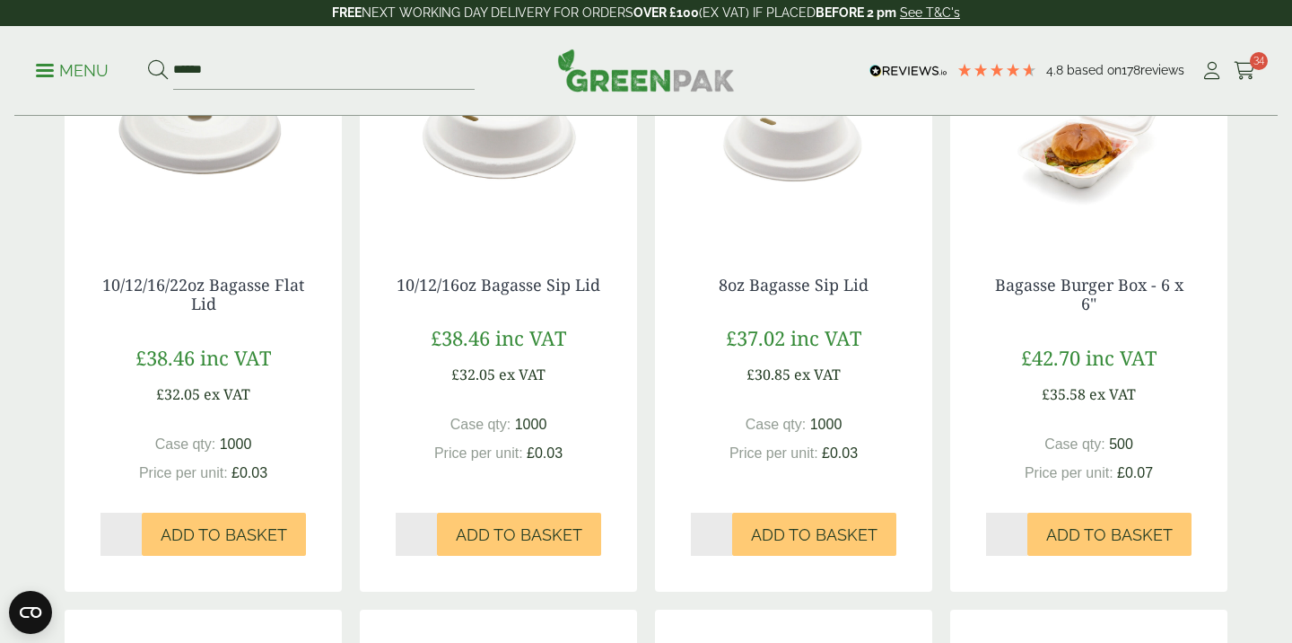
type input "*"
click at [1020, 527] on input "*" at bounding box center [1006, 534] width 41 height 43
click at [1112, 550] on button "Add to Basket" at bounding box center [1110, 534] width 164 height 43
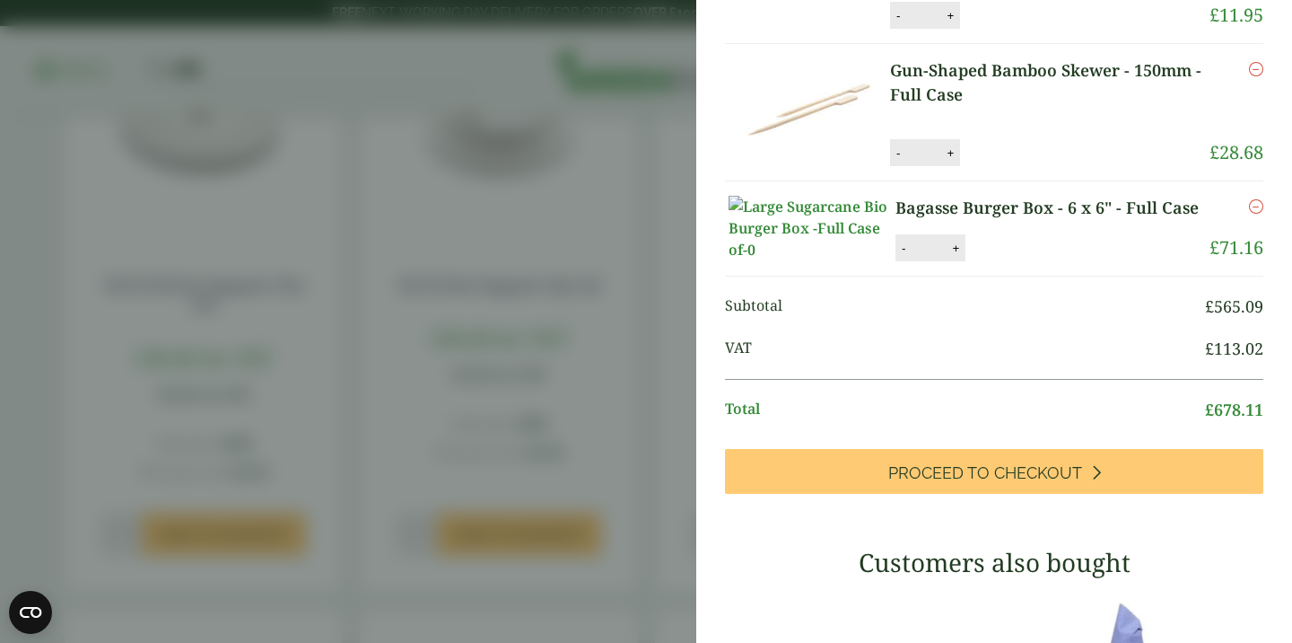
scroll to position [648, 0]
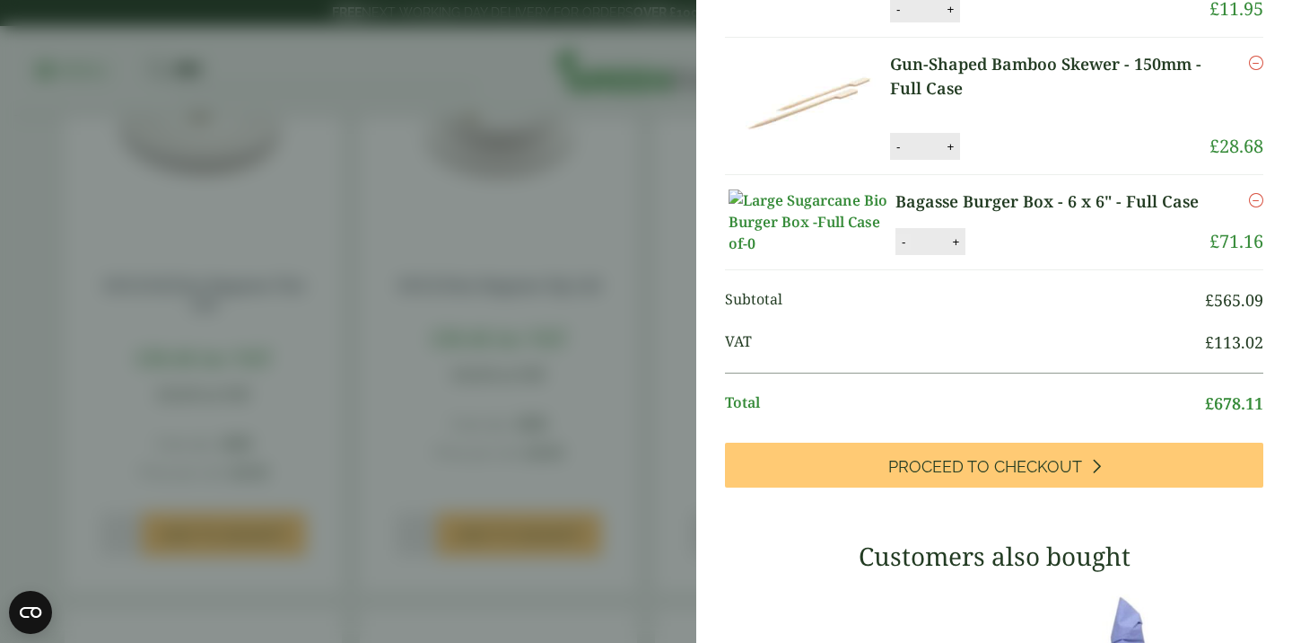
click at [905, 250] on button "-" at bounding box center [904, 241] width 14 height 15
type input "*"
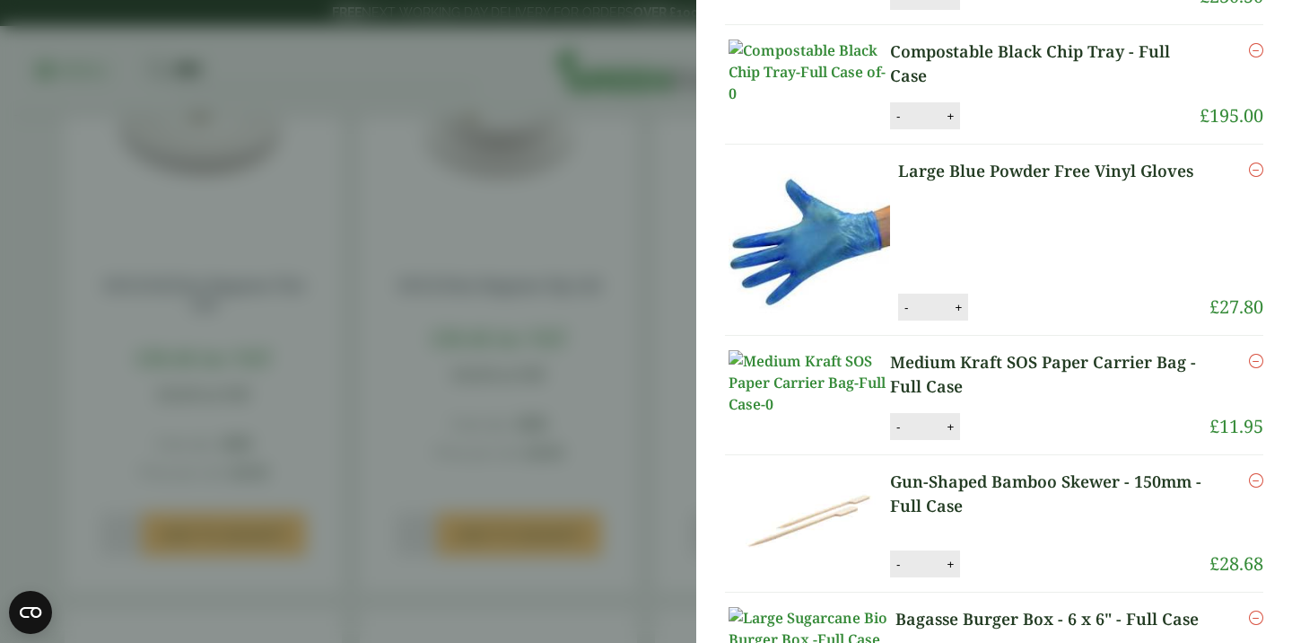
scroll to position [0, 0]
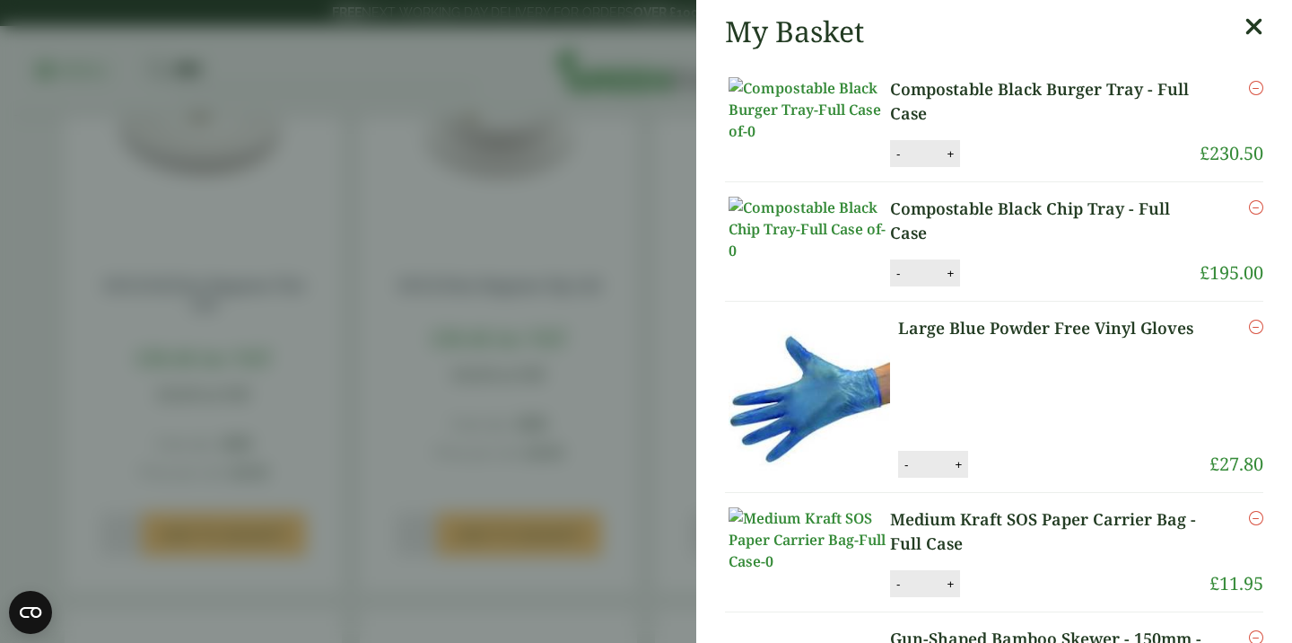
click at [1256, 28] on icon at bounding box center [1254, 26] width 19 height 25
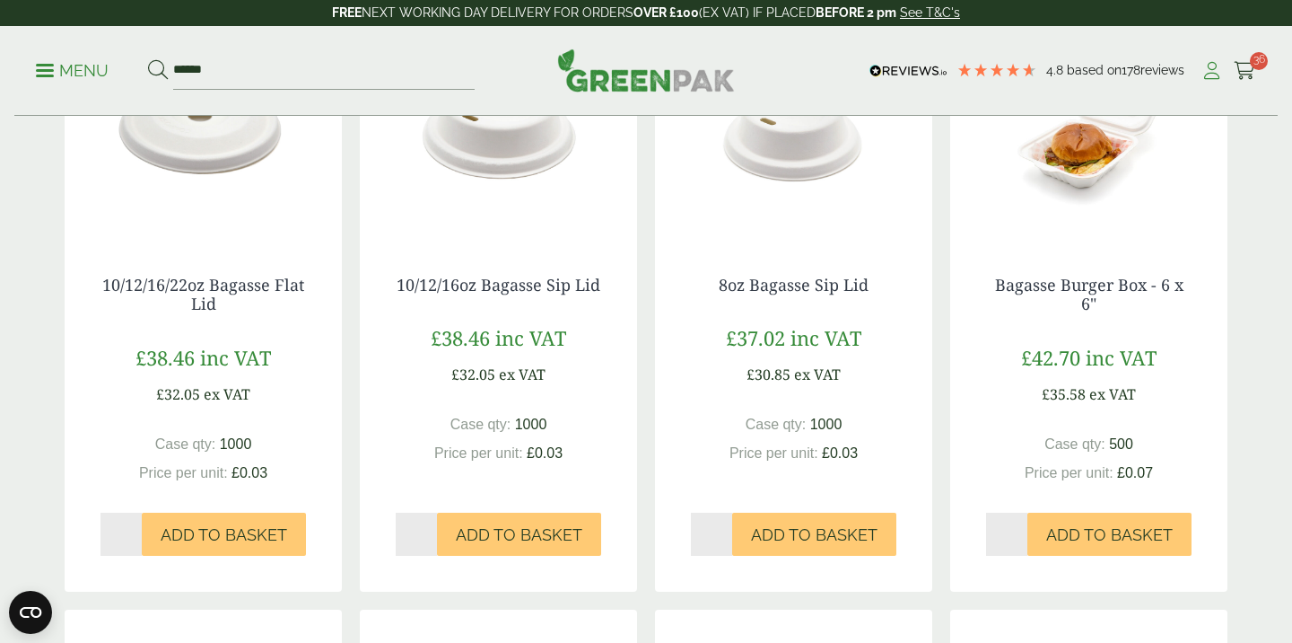
click at [1213, 72] on icon at bounding box center [1212, 71] width 22 height 18
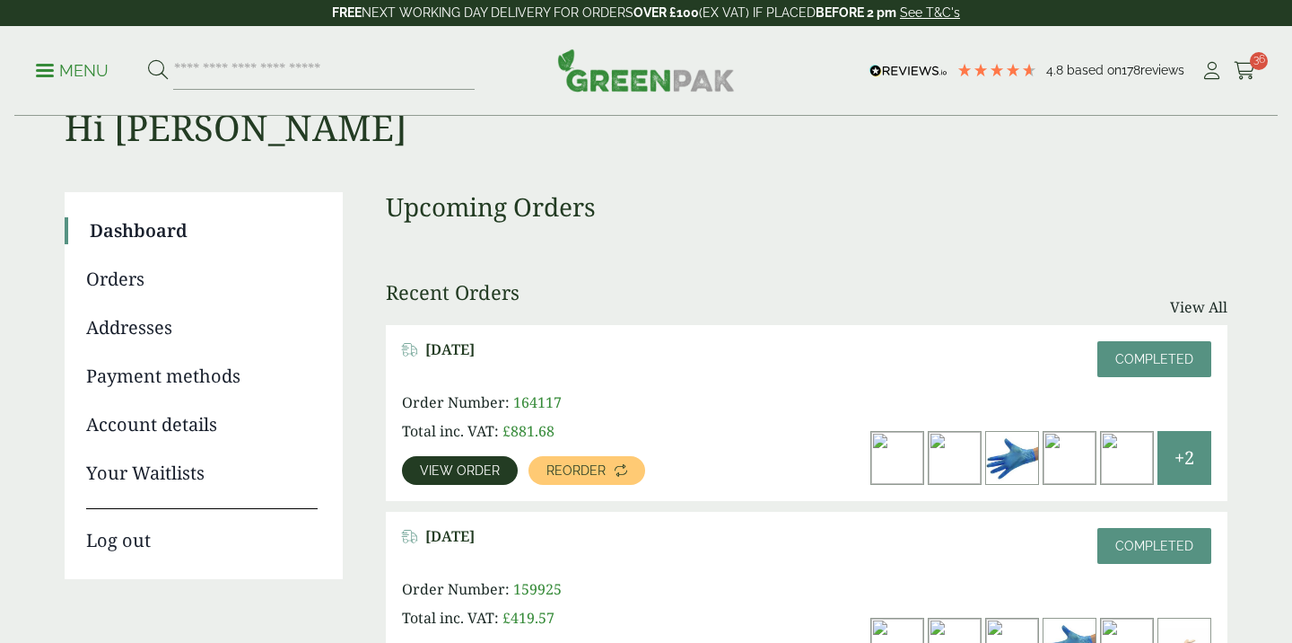
click at [483, 472] on span "View order" at bounding box center [460, 470] width 80 height 13
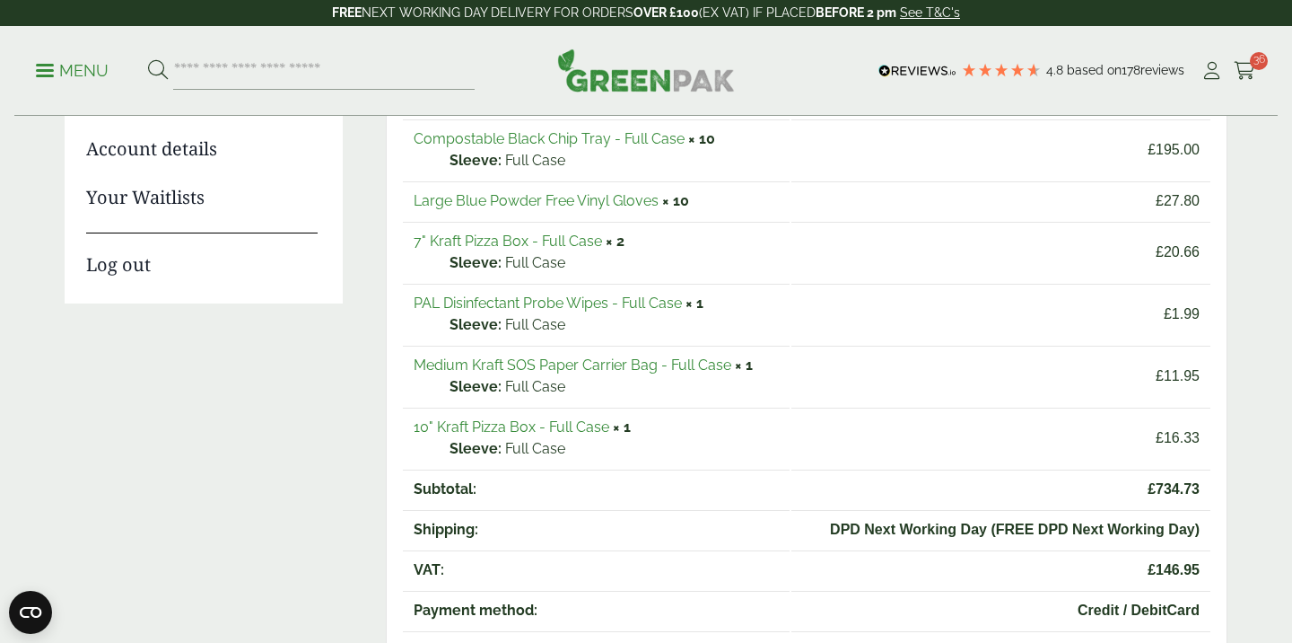
scroll to position [350, 0]
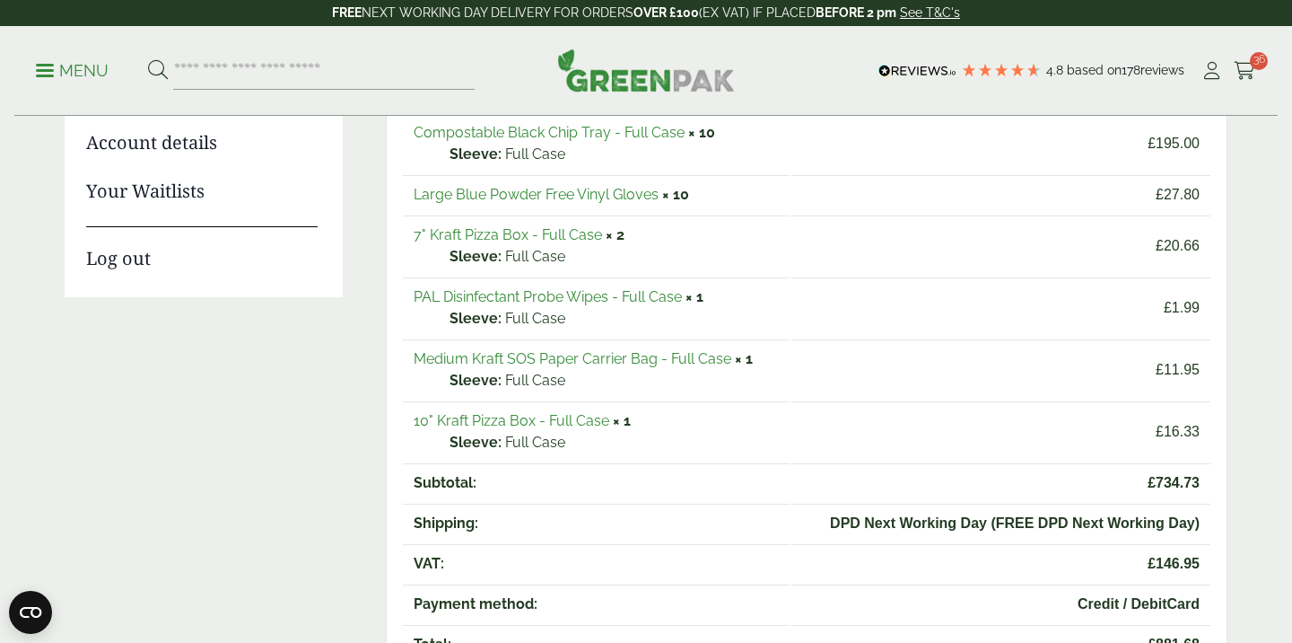
click at [539, 232] on link "7" Kraft Pizza Box - Full Case" at bounding box center [508, 234] width 188 height 17
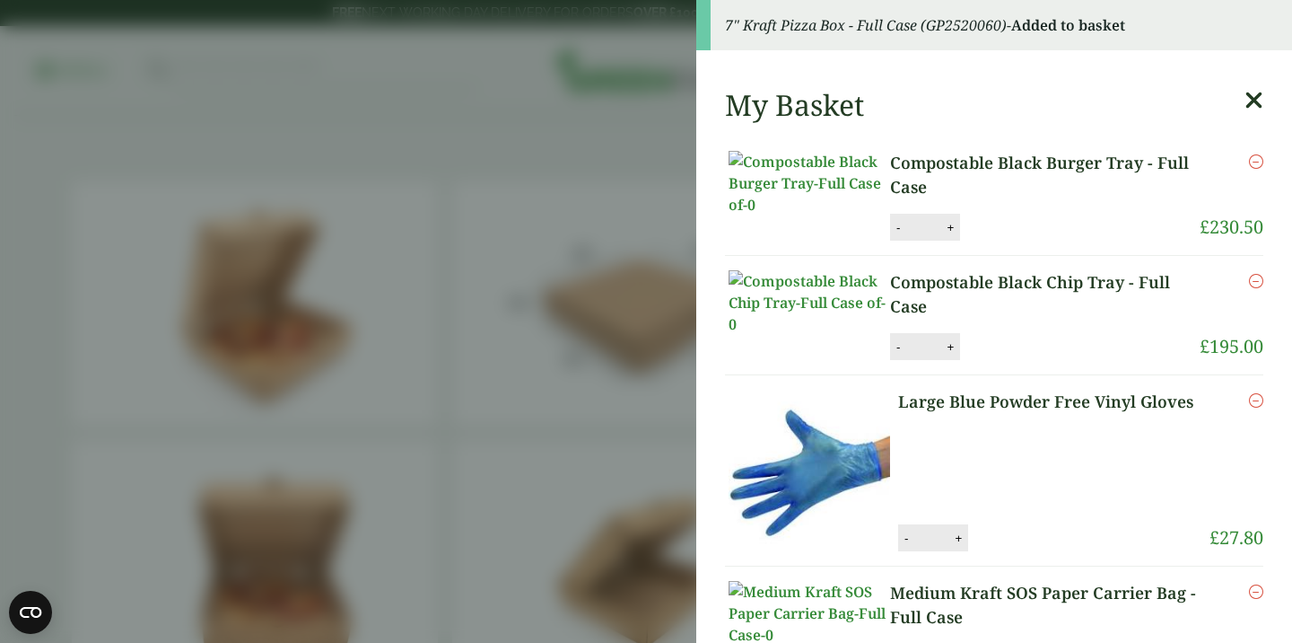
click at [1251, 100] on icon at bounding box center [1254, 100] width 19 height 25
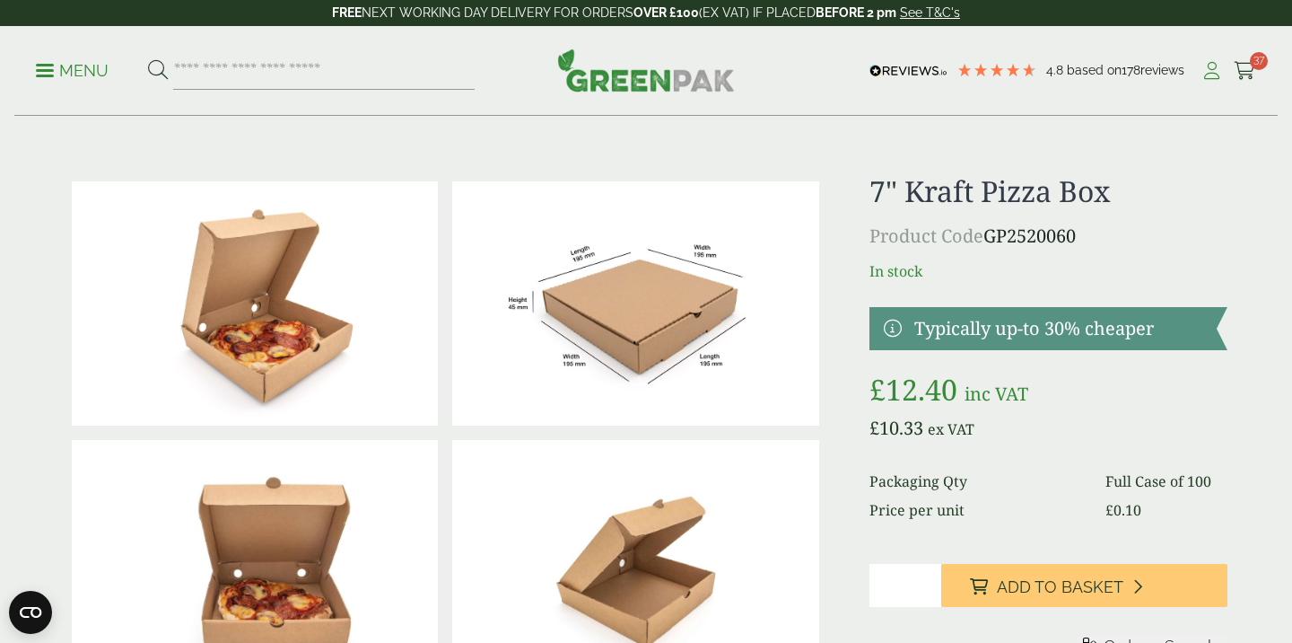
click at [1209, 73] on icon at bounding box center [1212, 71] width 22 height 18
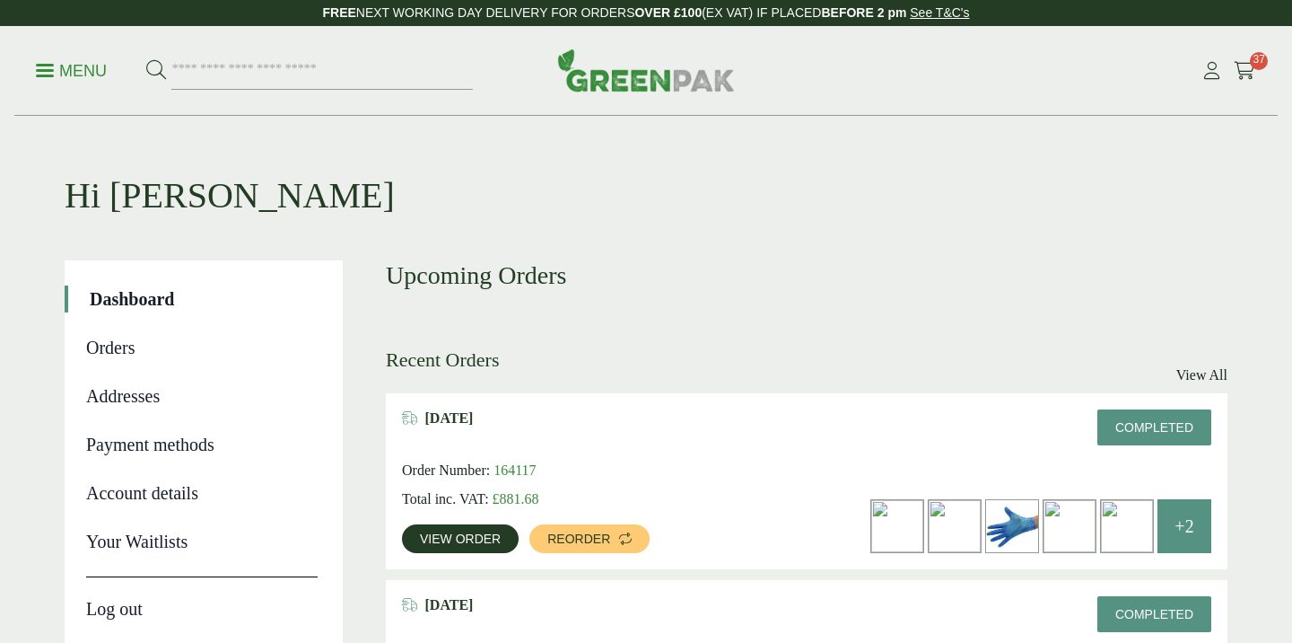
click at [485, 539] on span "View order" at bounding box center [460, 538] width 81 height 13
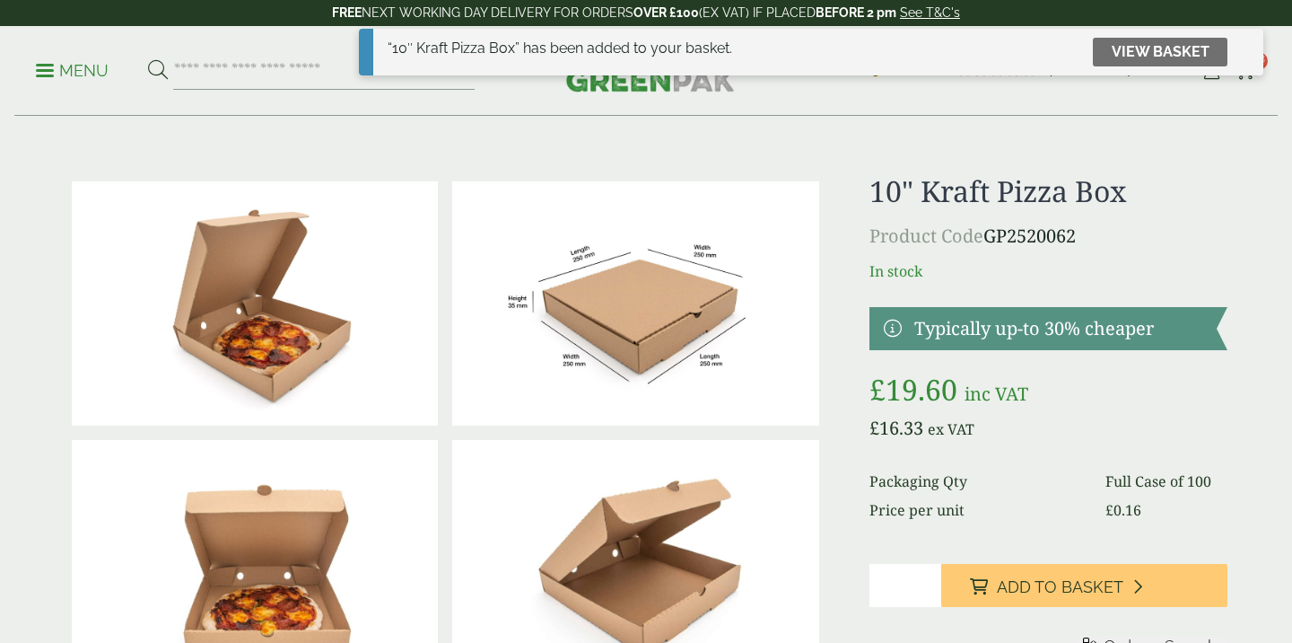
click at [1179, 52] on link "View basket" at bounding box center [1160, 52] width 135 height 29
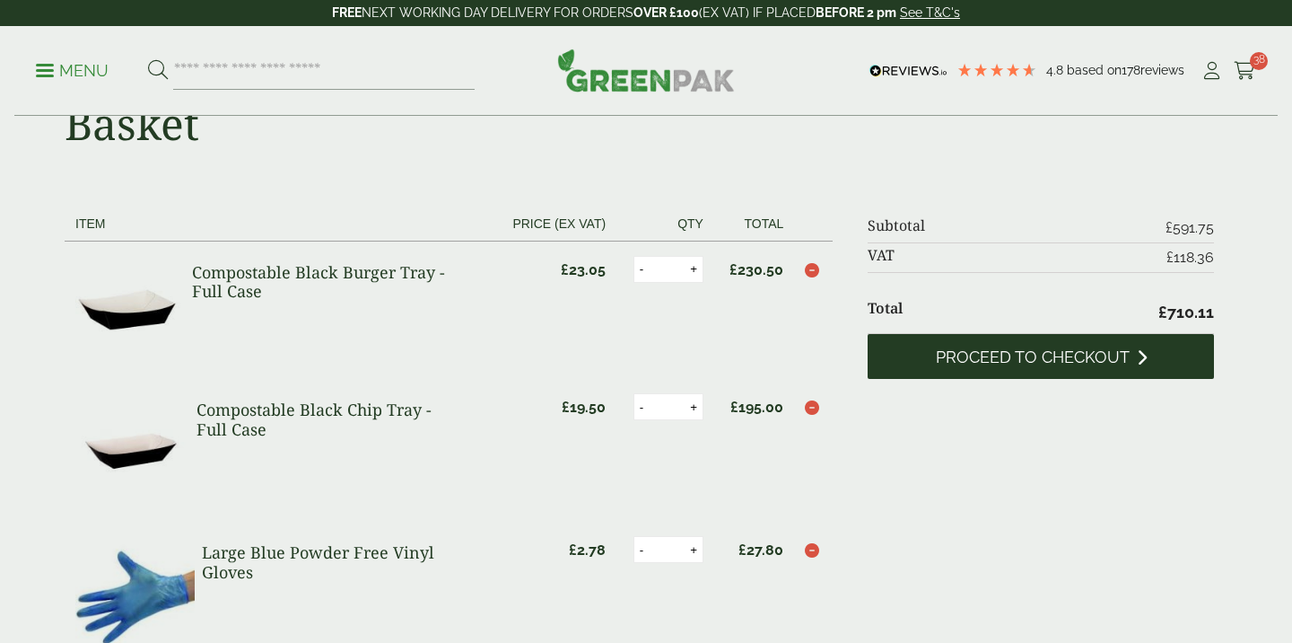
click at [975, 356] on span "Proceed to checkout" at bounding box center [1033, 357] width 194 height 20
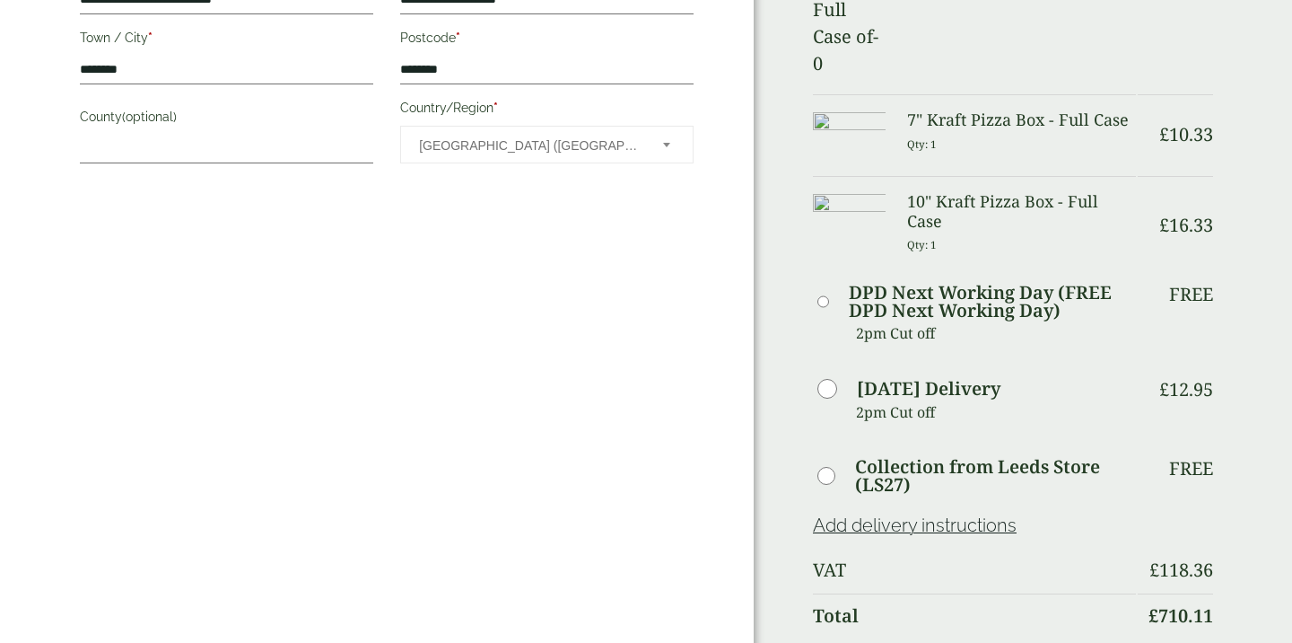
scroll to position [972, 0]
